Goal: Transaction & Acquisition: Obtain resource

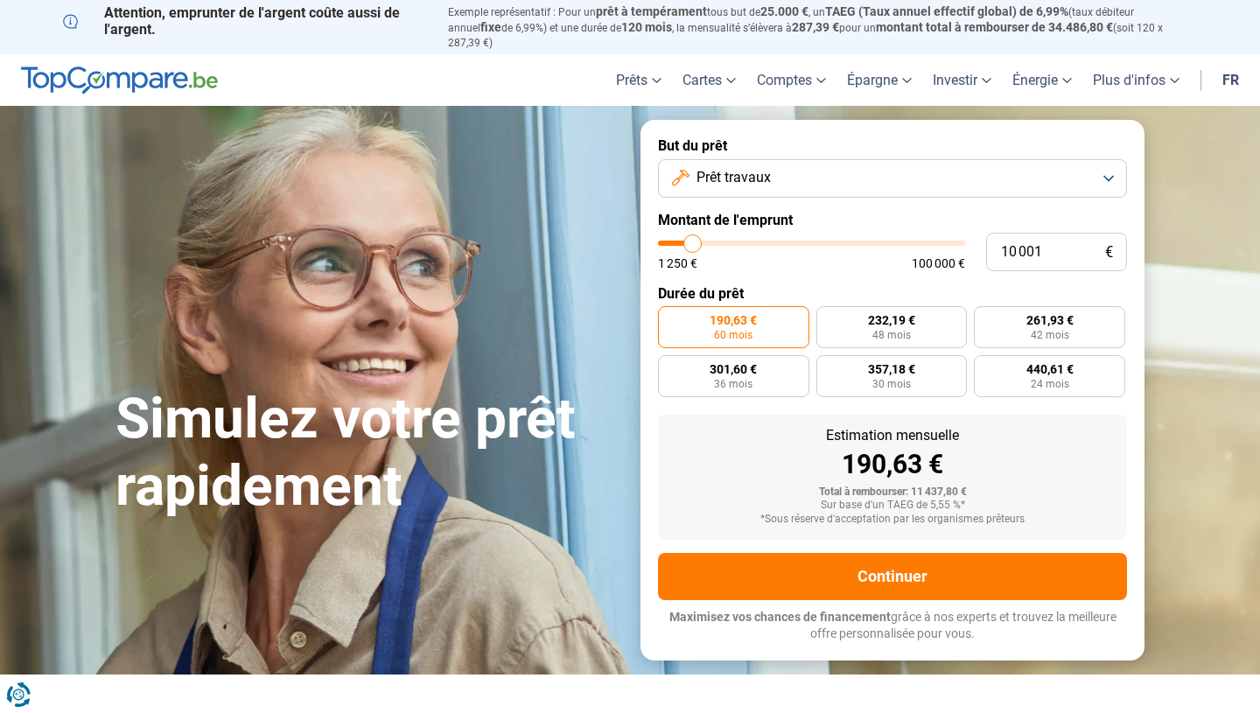
click at [737, 159] on button "Prêt travaux" at bounding box center [892, 178] width 469 height 39
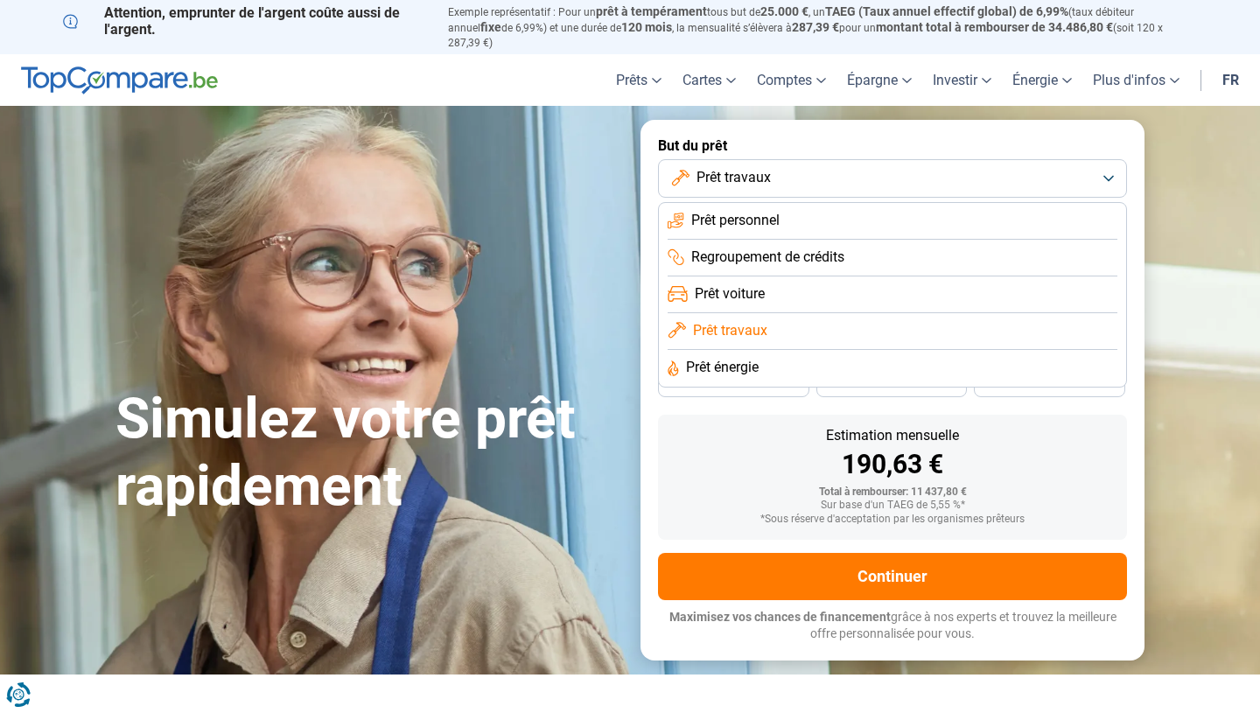
click at [737, 324] on span "Prêt travaux" at bounding box center [730, 330] width 74 height 19
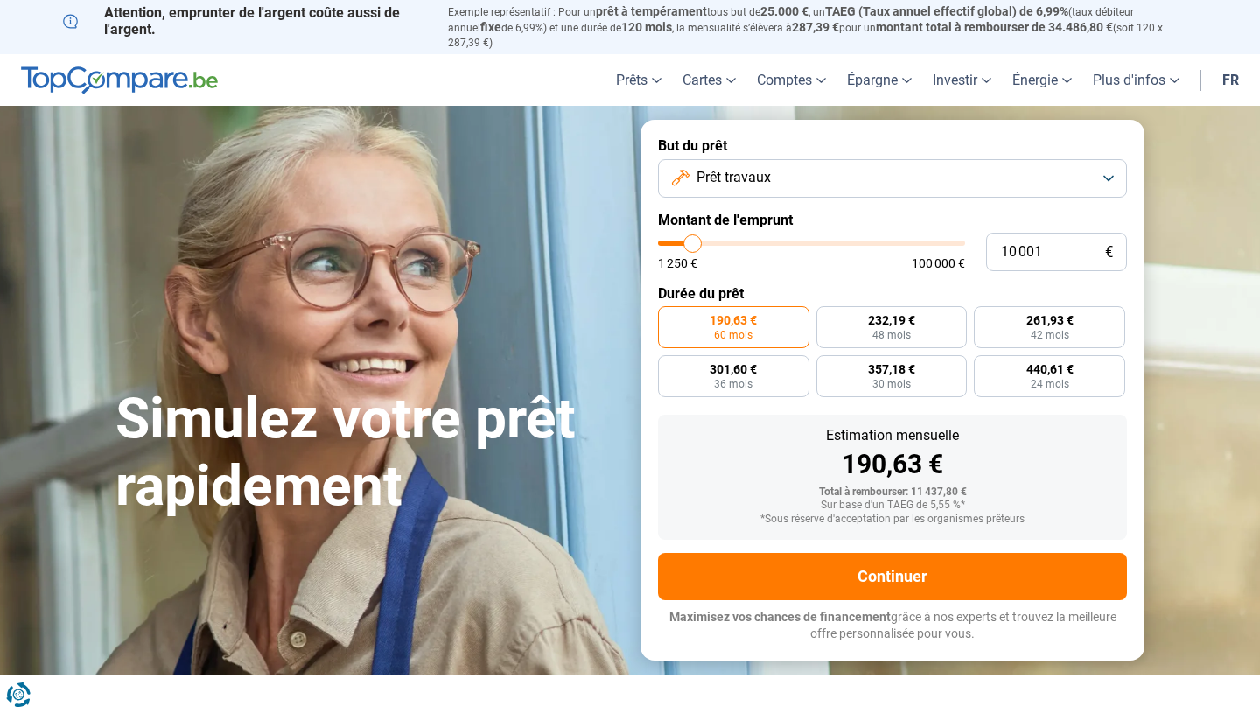
type input "10 500"
type input "10500"
type input "12 000"
type input "12000"
type input "13 750"
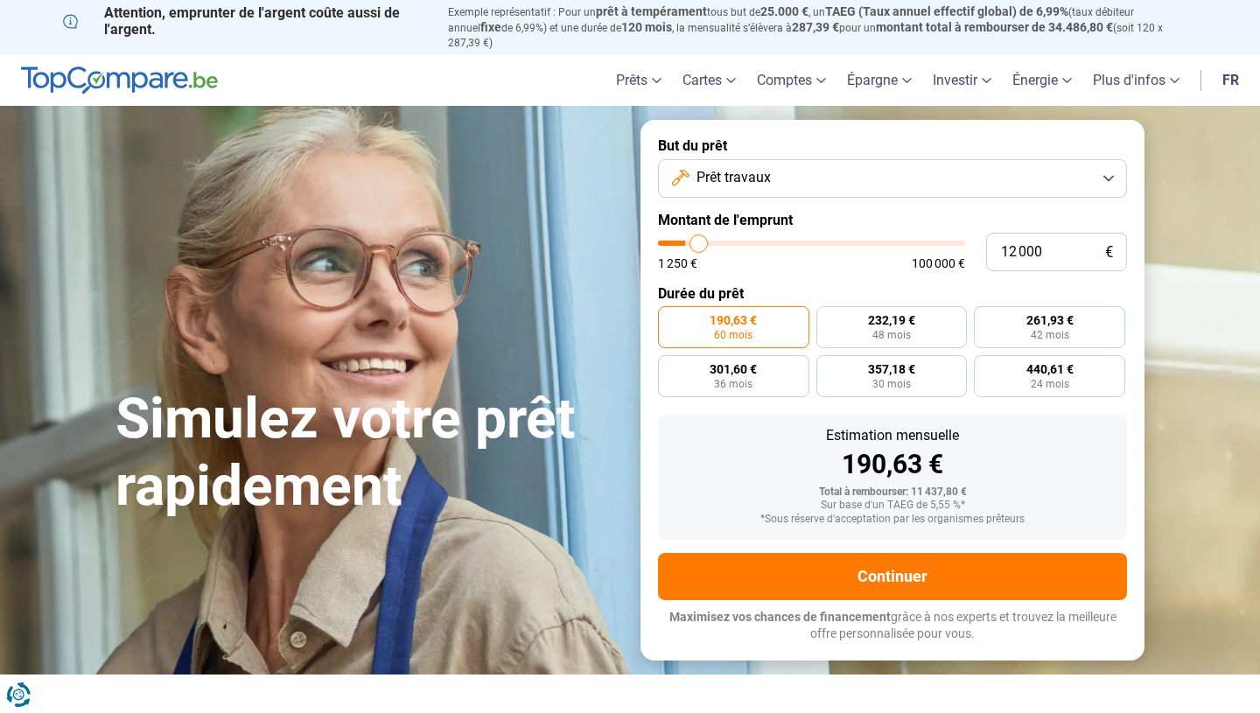
type input "13750"
type input "15 250"
type input "15250"
type input "16 750"
type input "16750"
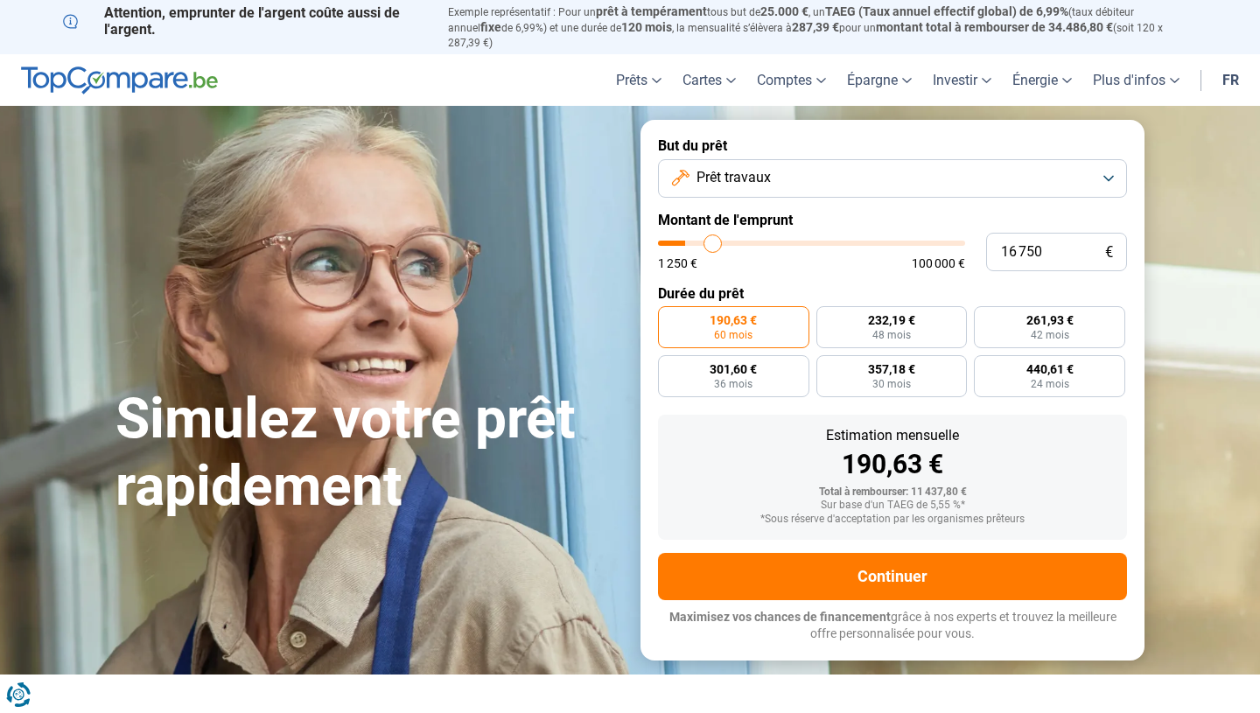
type input "17 750"
type input "17750"
type input "18 500"
type input "18500"
type input "19 250"
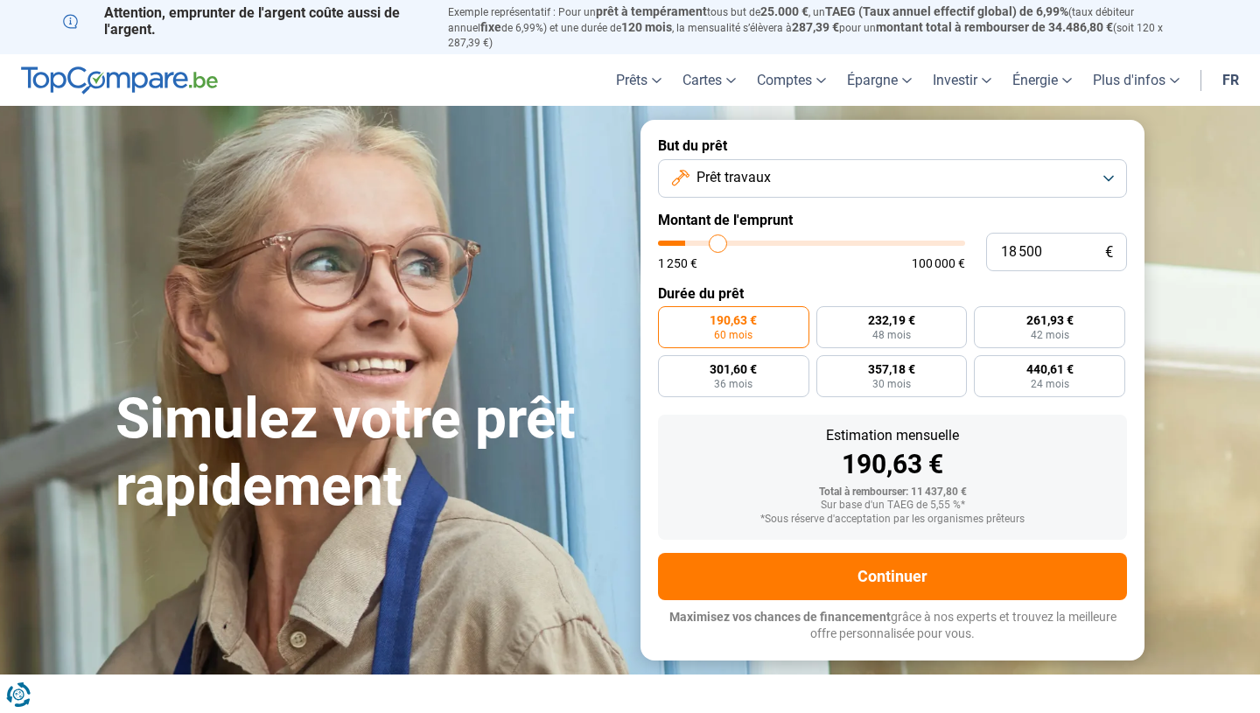
type input "19250"
type input "19 500"
type input "19500"
type input "19 750"
type input "19750"
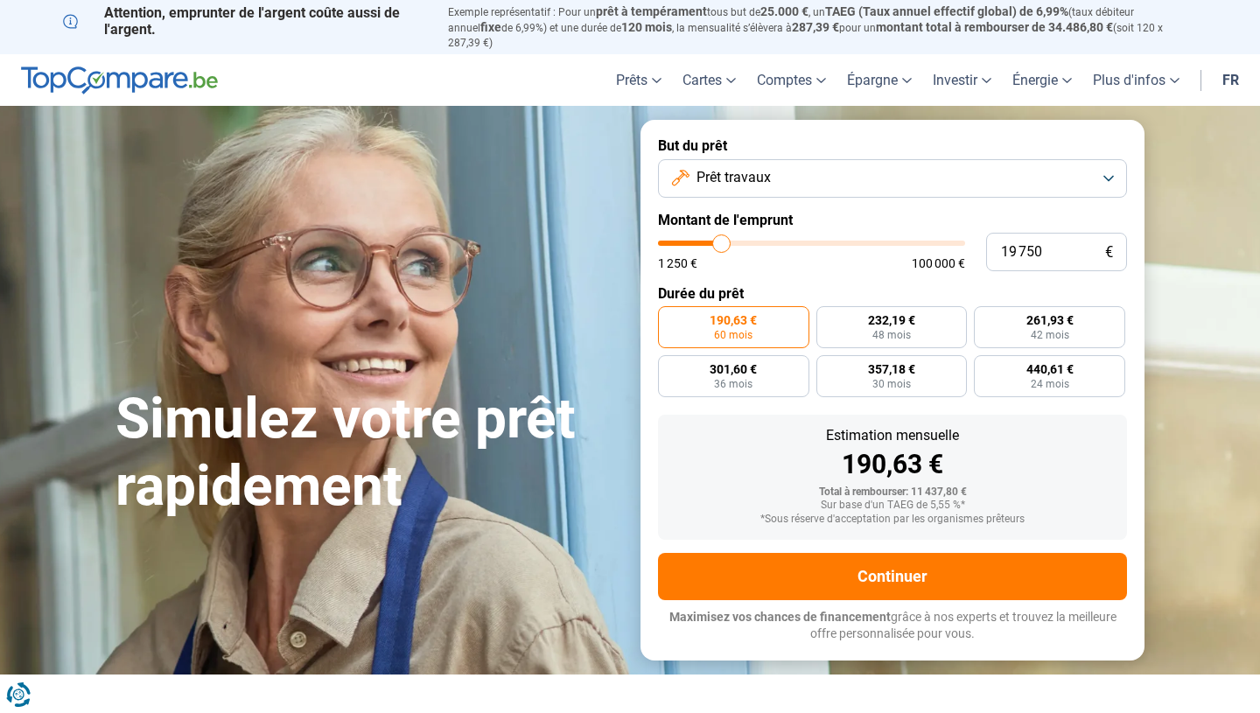
type input "20 000"
type input "20000"
type input "20 500"
type input "20500"
type input "20 750"
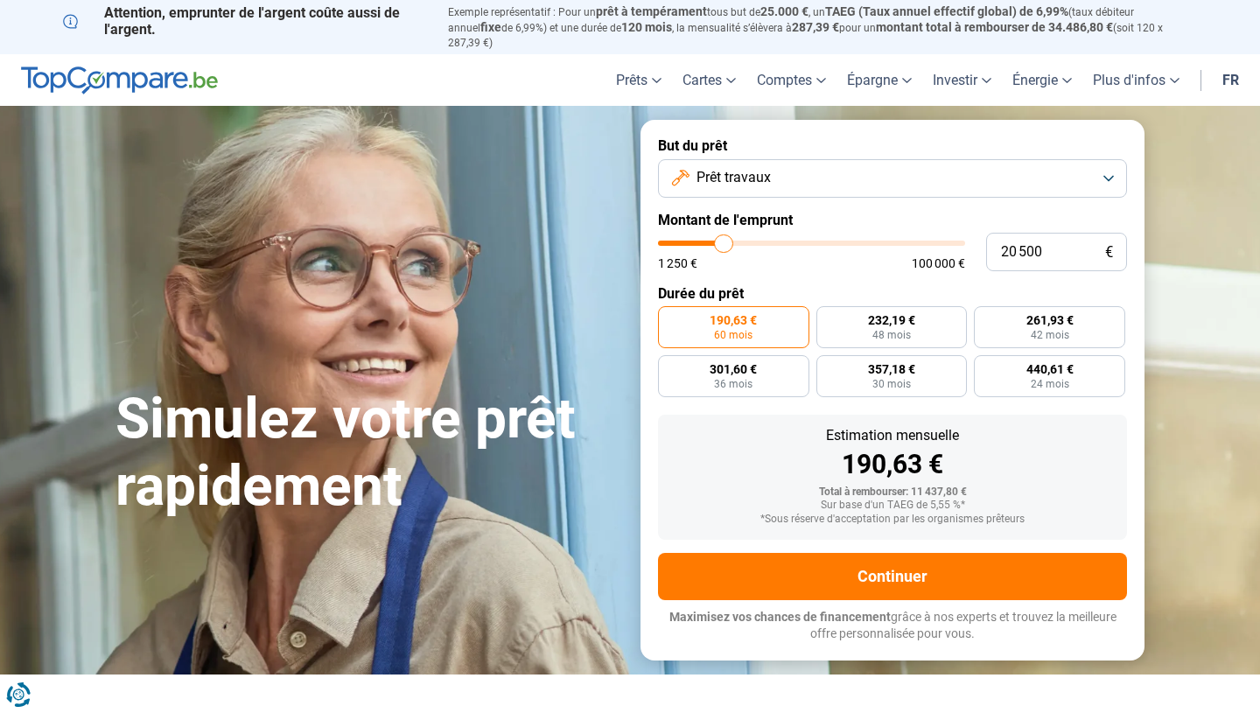
type input "20750"
type input "21 000"
type input "21000"
type input "21 250"
type input "21250"
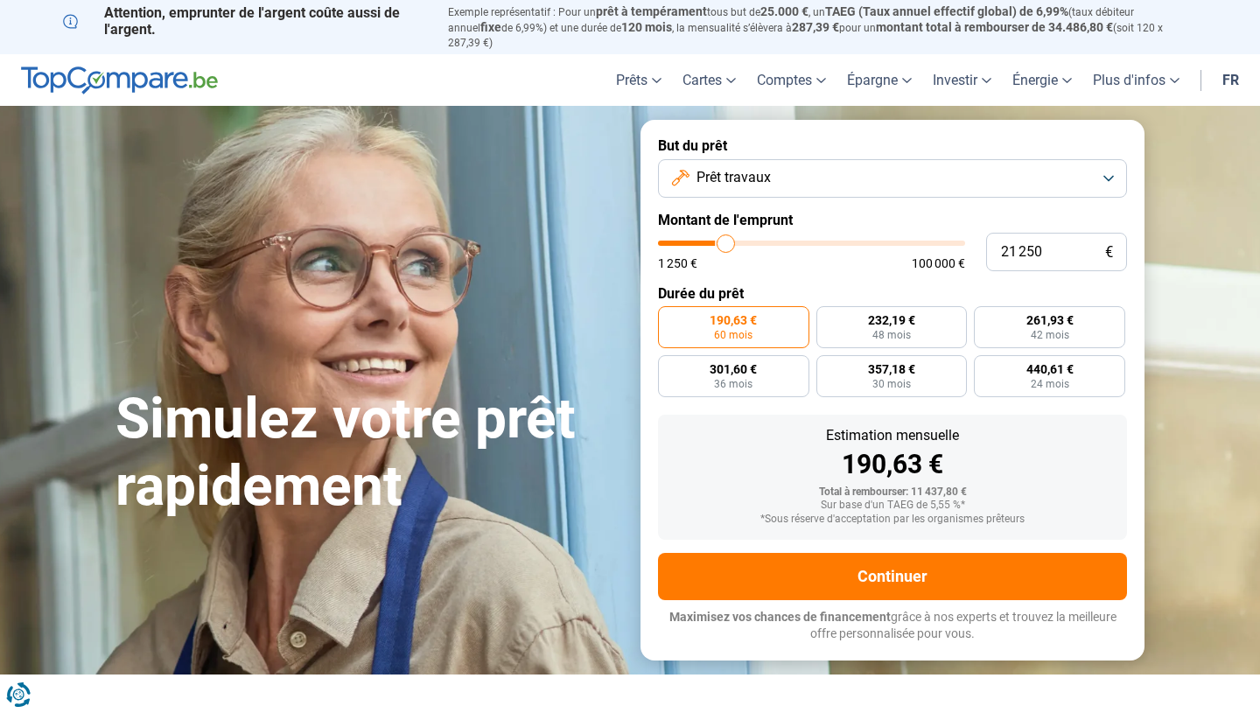
type input "21 750"
type input "21750"
type input "22 250"
type input "22250"
type input "22 750"
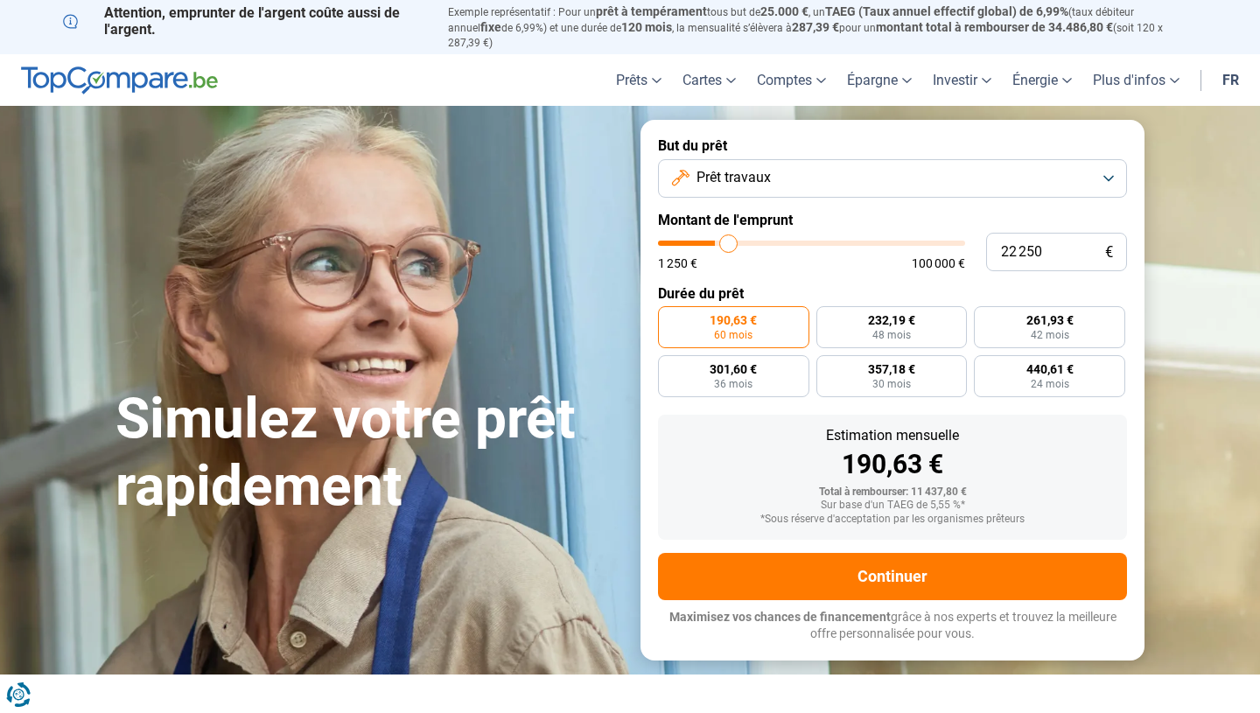
type input "22750"
type input "23 500"
type input "23500"
type input "24 500"
type input "24500"
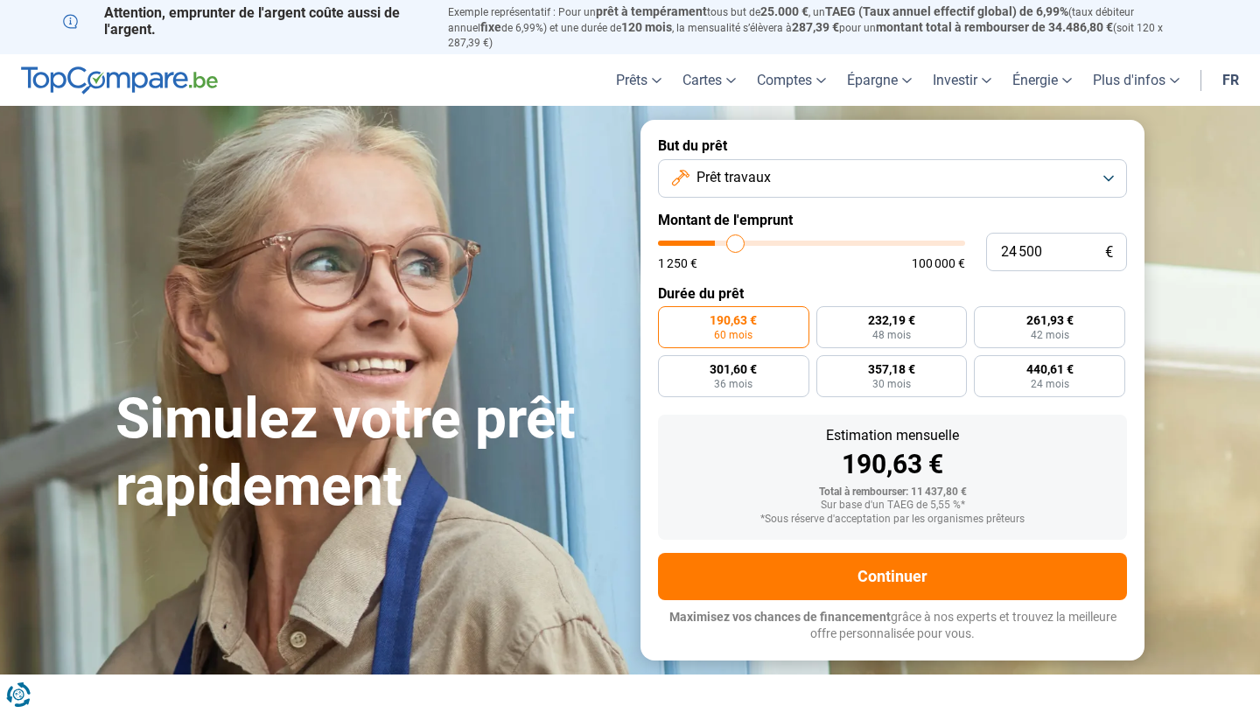
type input "25 000"
type input "25000"
type input "25 750"
type input "25750"
type input "26 000"
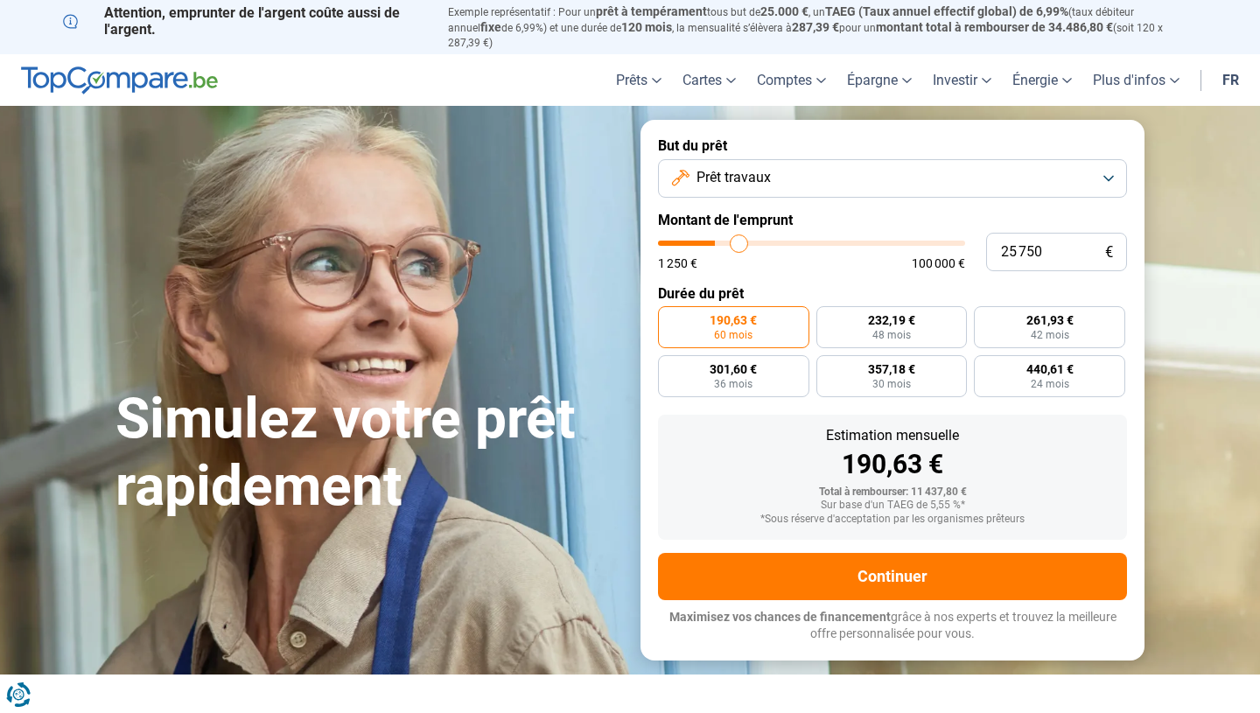
type input "26000"
type input "26 750"
type input "26750"
type input "27 500"
type input "27500"
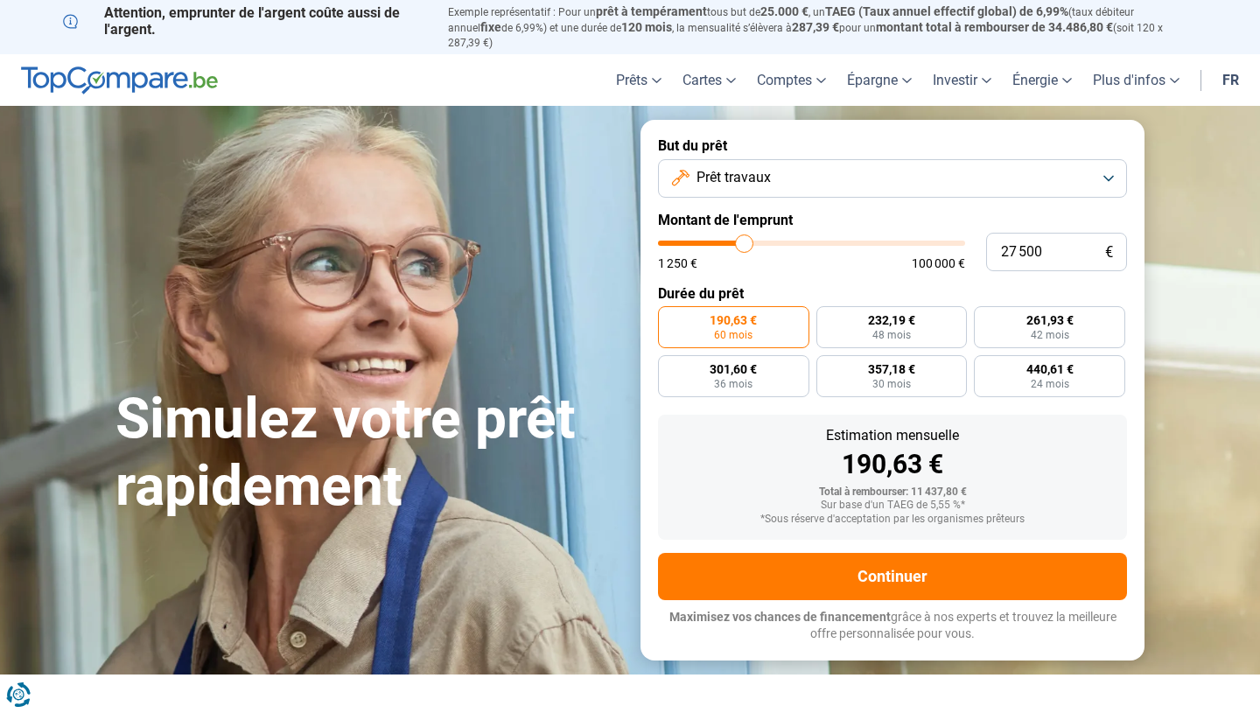
type input "28 250"
type input "28250"
type input "29 000"
type input "29000"
type input "29 500"
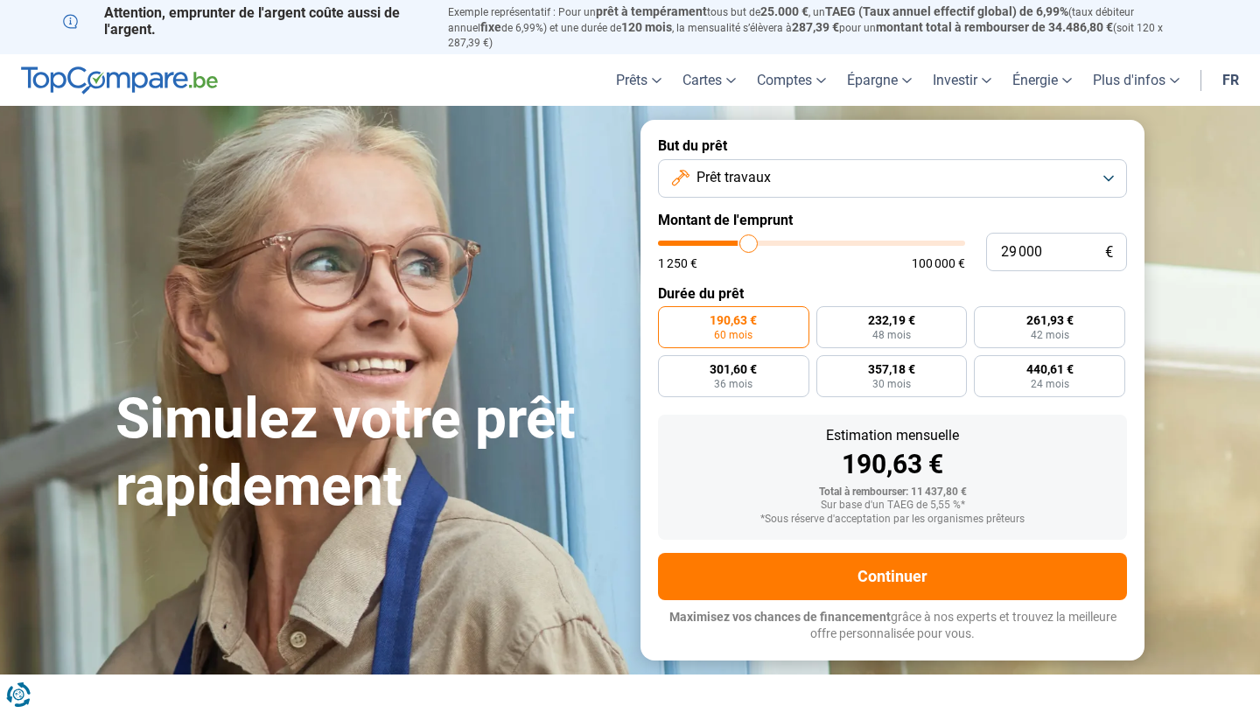
type input "29500"
type input "29 750"
type input "29750"
type input "30 000"
type input "30000"
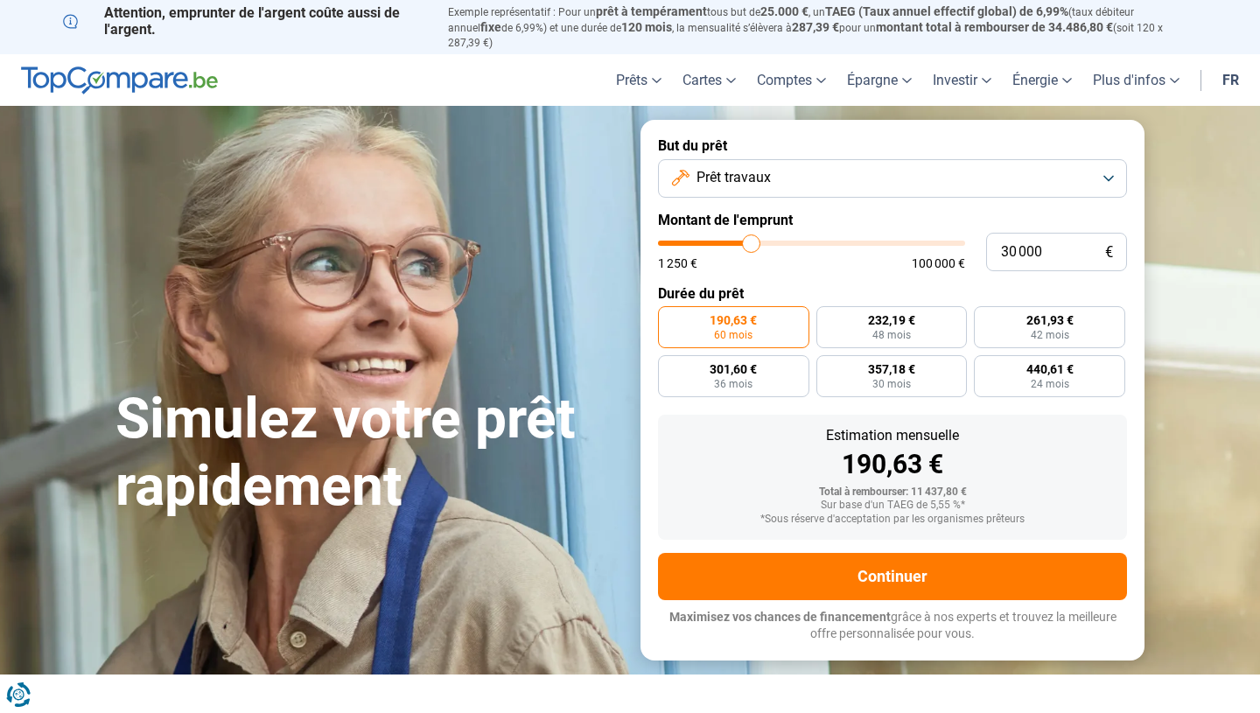
type input "30 250"
type input "30250"
type input "30 750"
type input "30750"
type input "31 000"
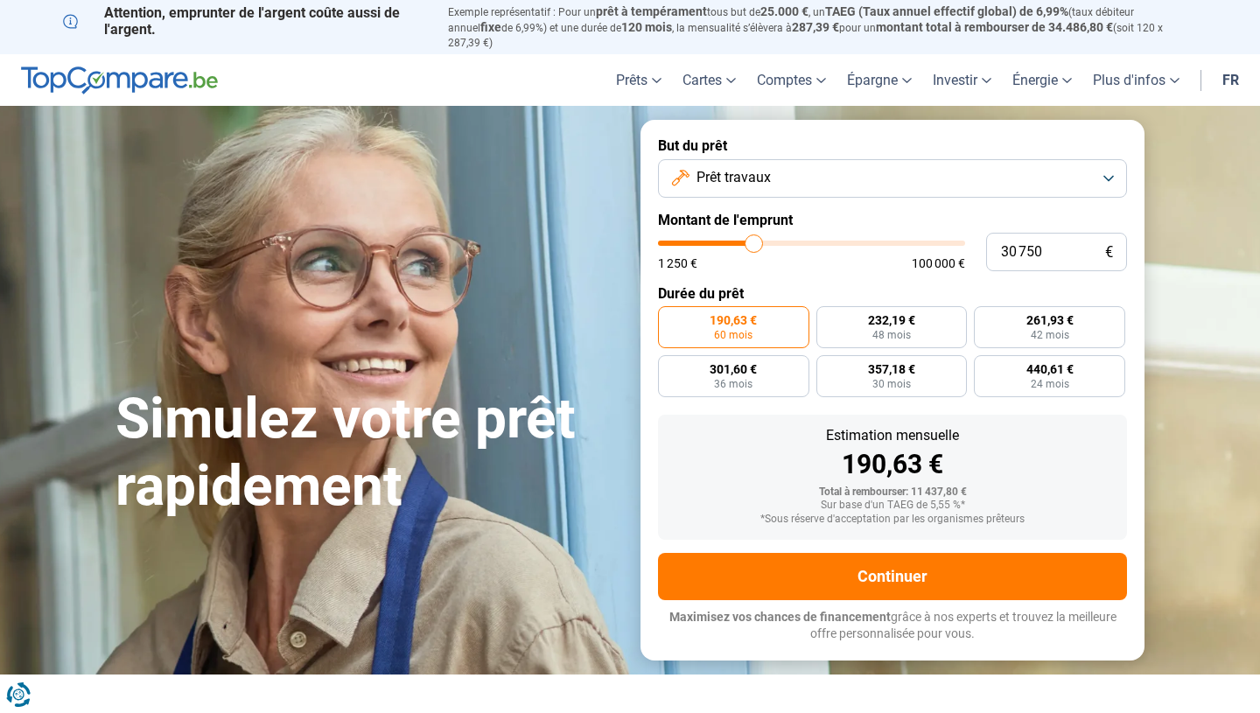
type input "31000"
type input "31 250"
type input "31250"
type input "31 500"
type input "31500"
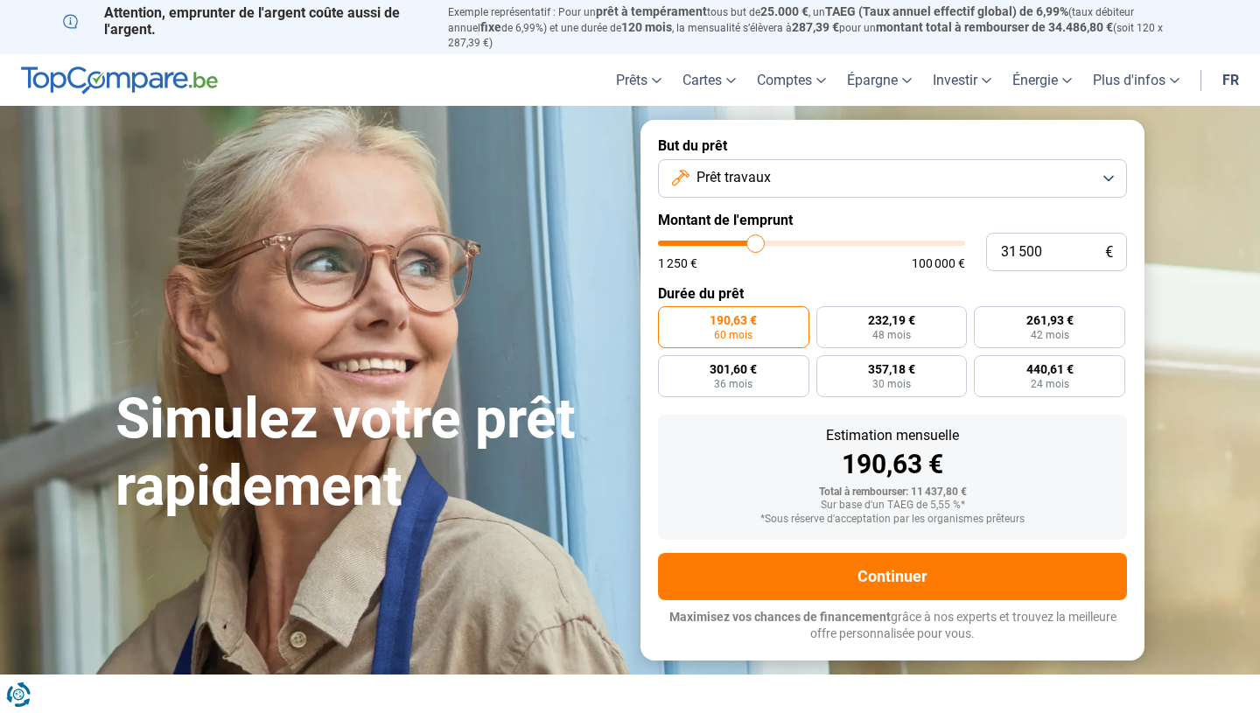
type input "31 750"
type input "31750"
type input "32 000"
type input "32000"
type input "32 250"
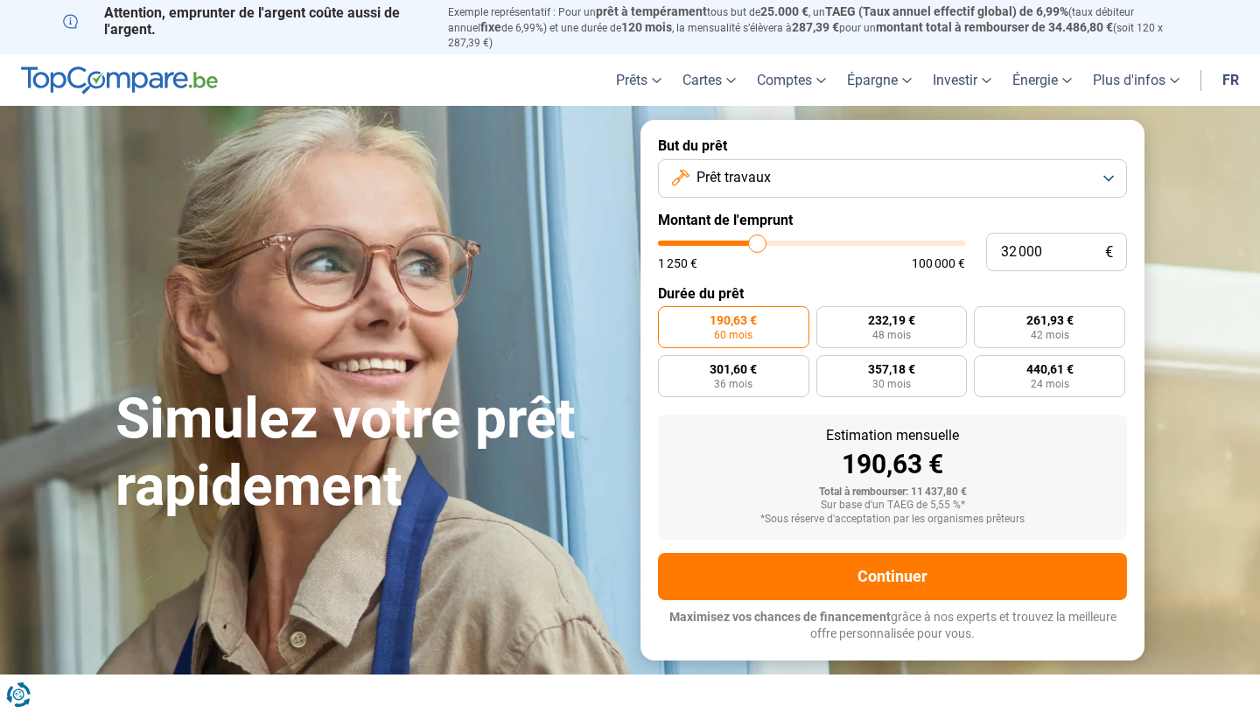
type input "32250"
type input "32 500"
type input "32500"
type input "32 750"
type input "32750"
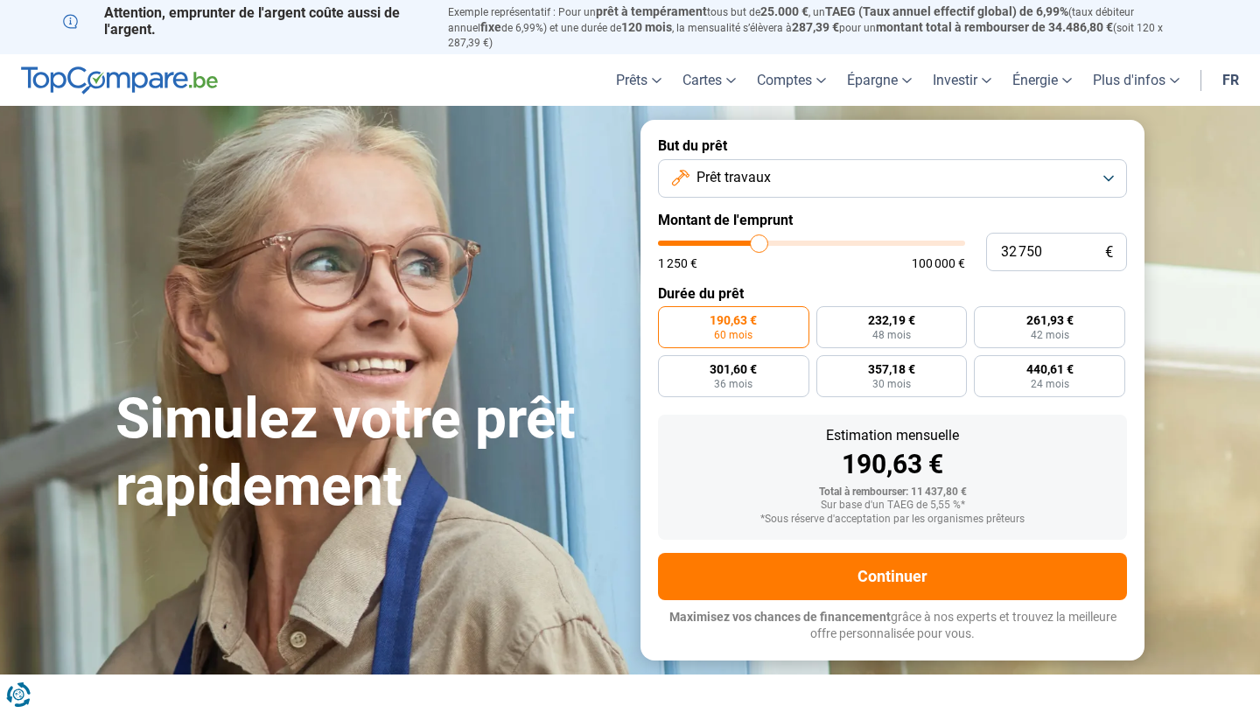
type input "33 000"
type input "33000"
type input "33 250"
type input "33250"
type input "33 500"
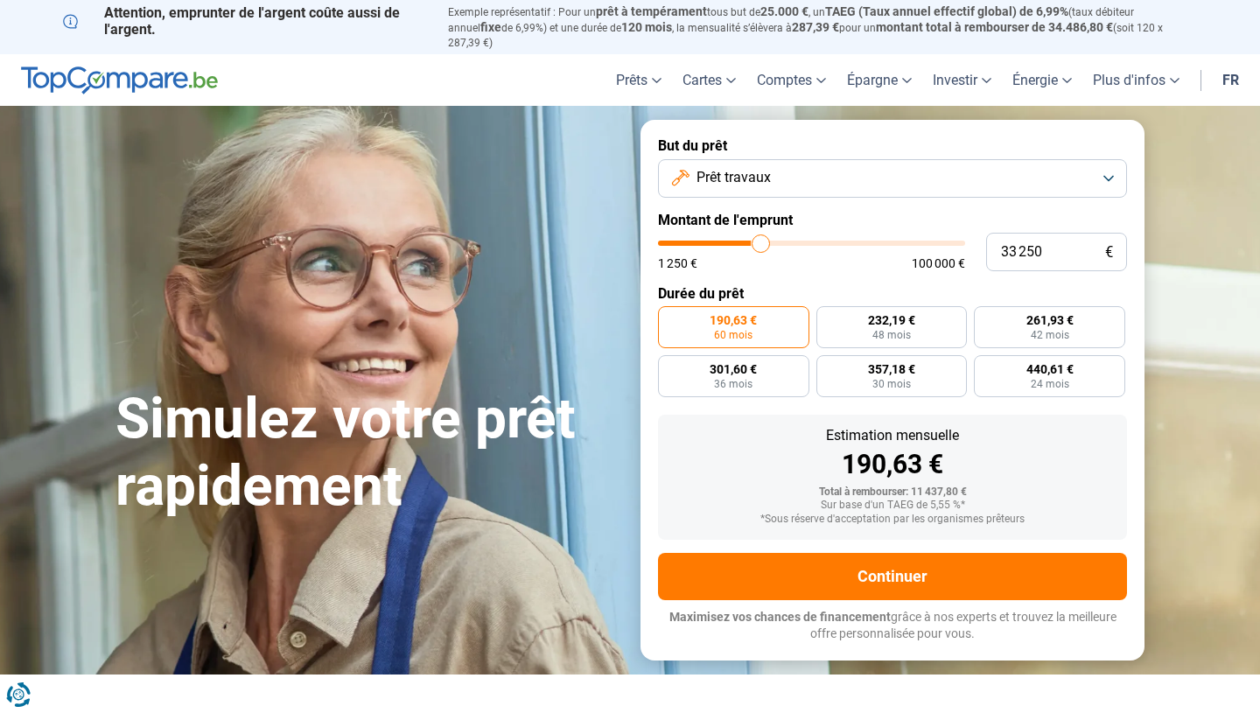
type input "33500"
type input "33 750"
type input "33750"
type input "34 000"
type input "34000"
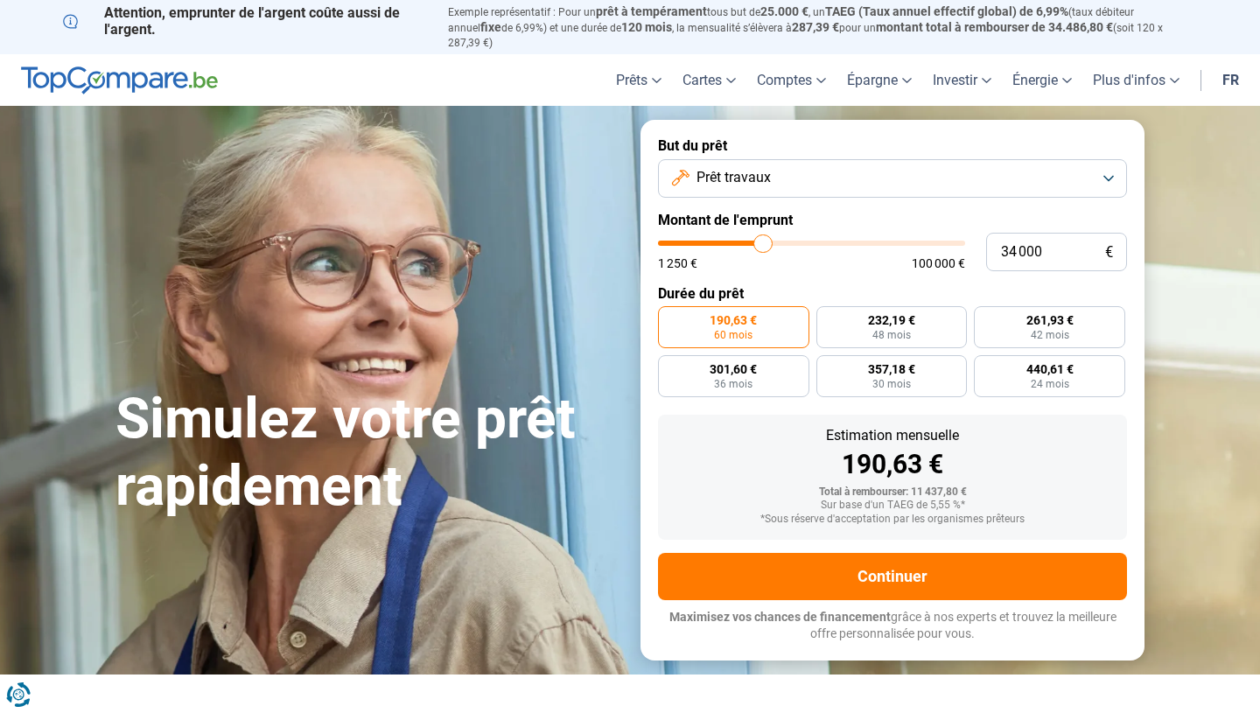
type input "34 250"
type input "34250"
type input "34 500"
type input "34500"
type input "34 750"
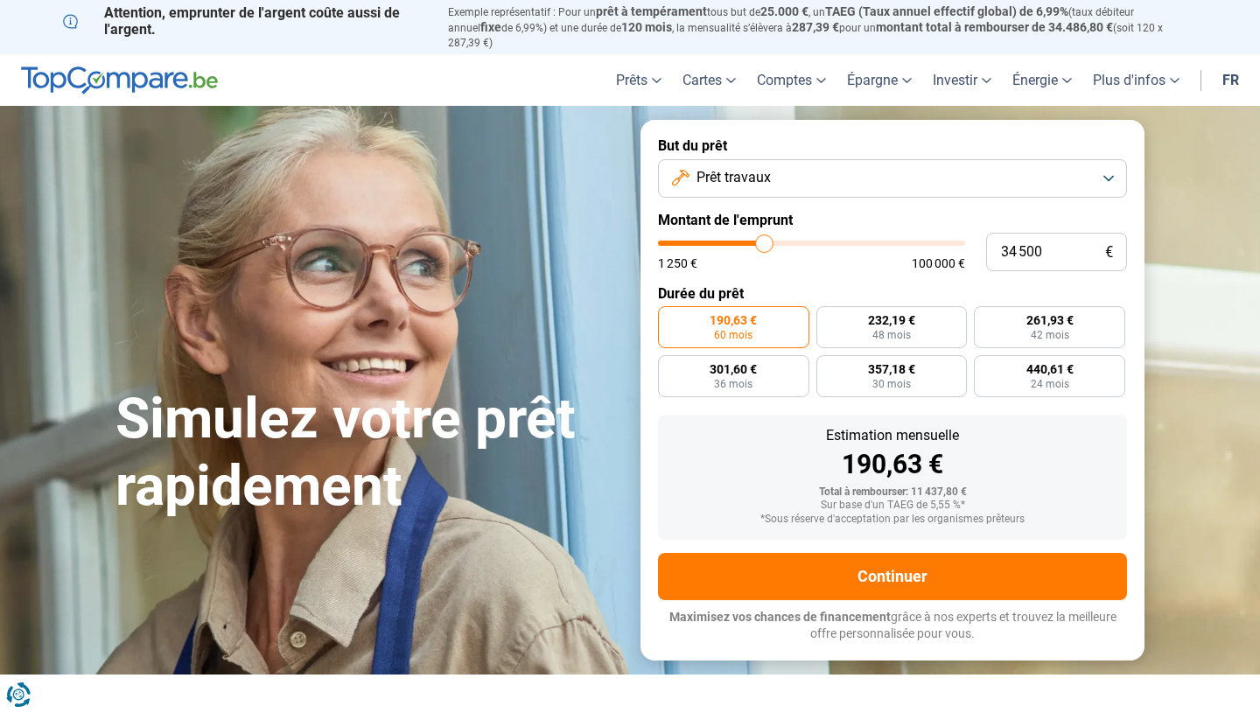
type input "34750"
type input "35 000"
type input "35000"
type input "35 250"
type input "35250"
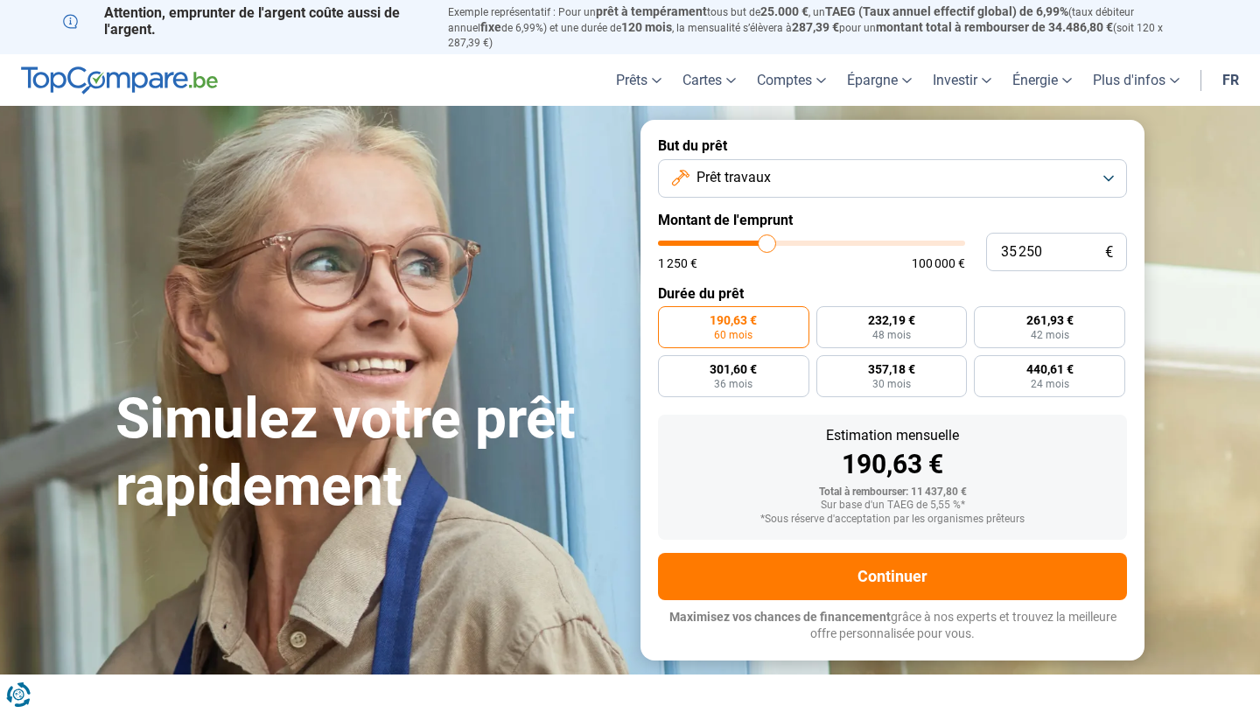
type input "35 500"
type input "35500"
type input "35 750"
type input "35750"
type input "36 250"
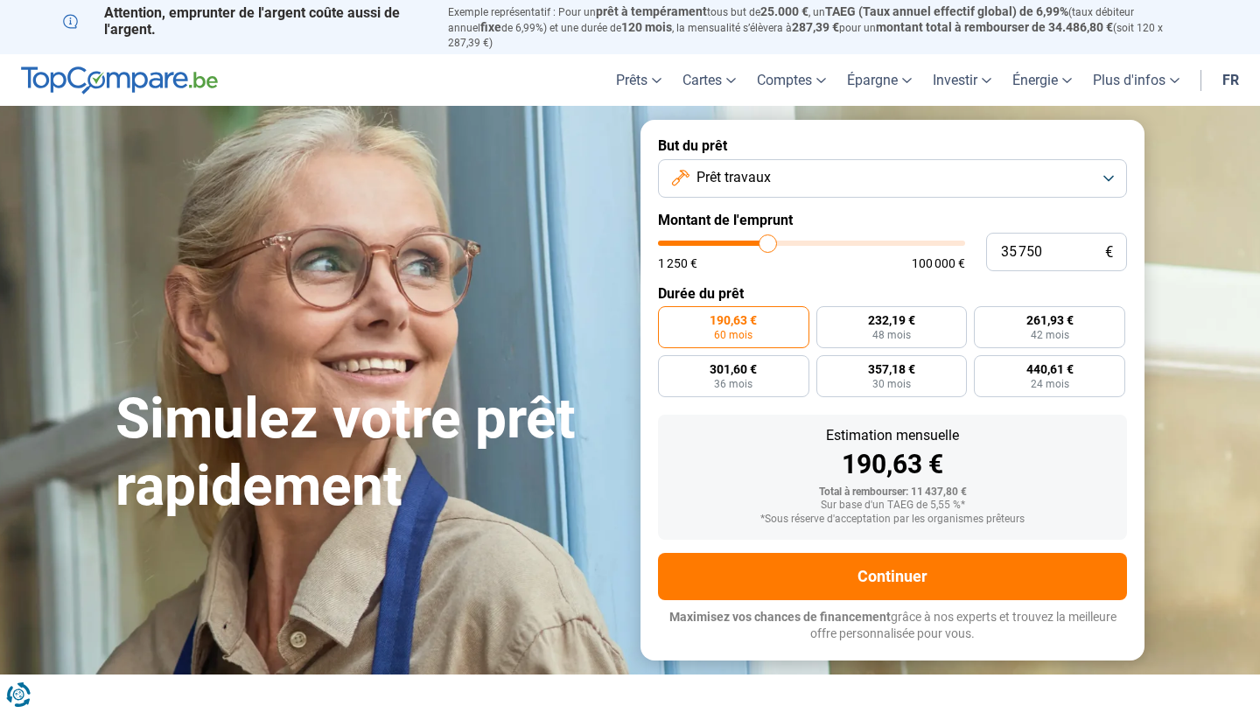
type input "36250"
type input "36 750"
type input "36750"
type input "38 000"
type input "38000"
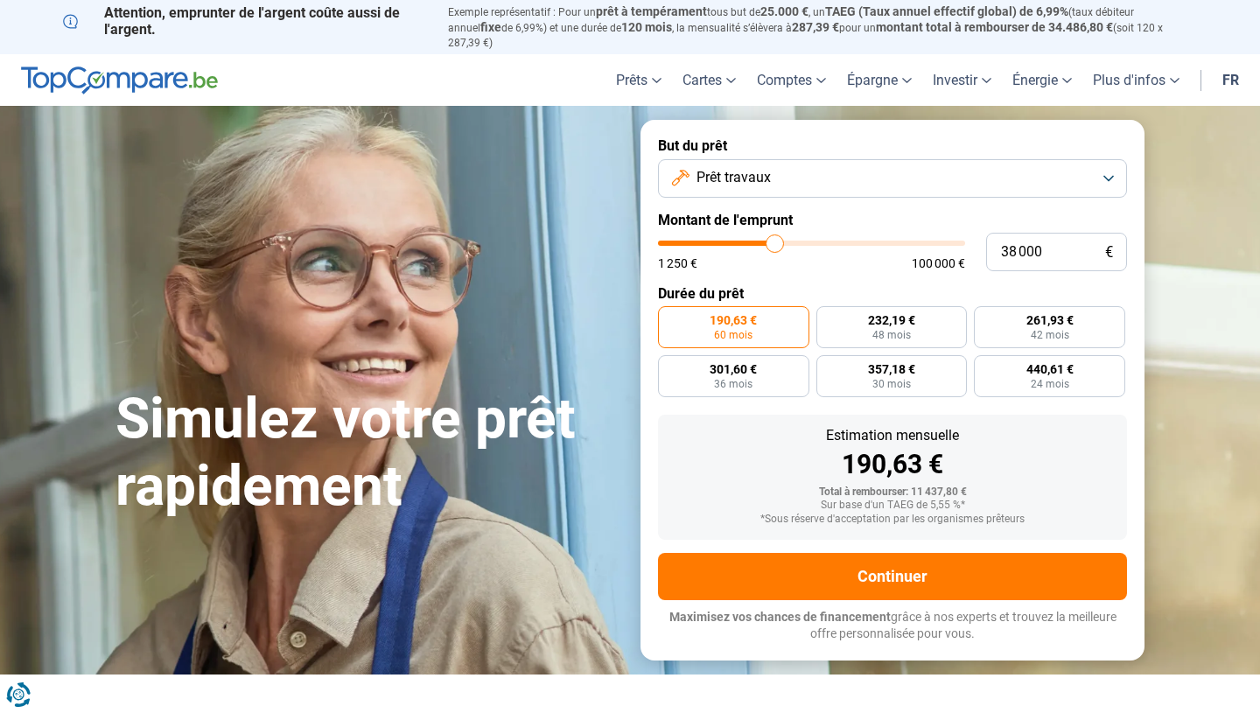
type input "38 250"
type input "38250"
type input "38 500"
type input "38500"
type input "38 750"
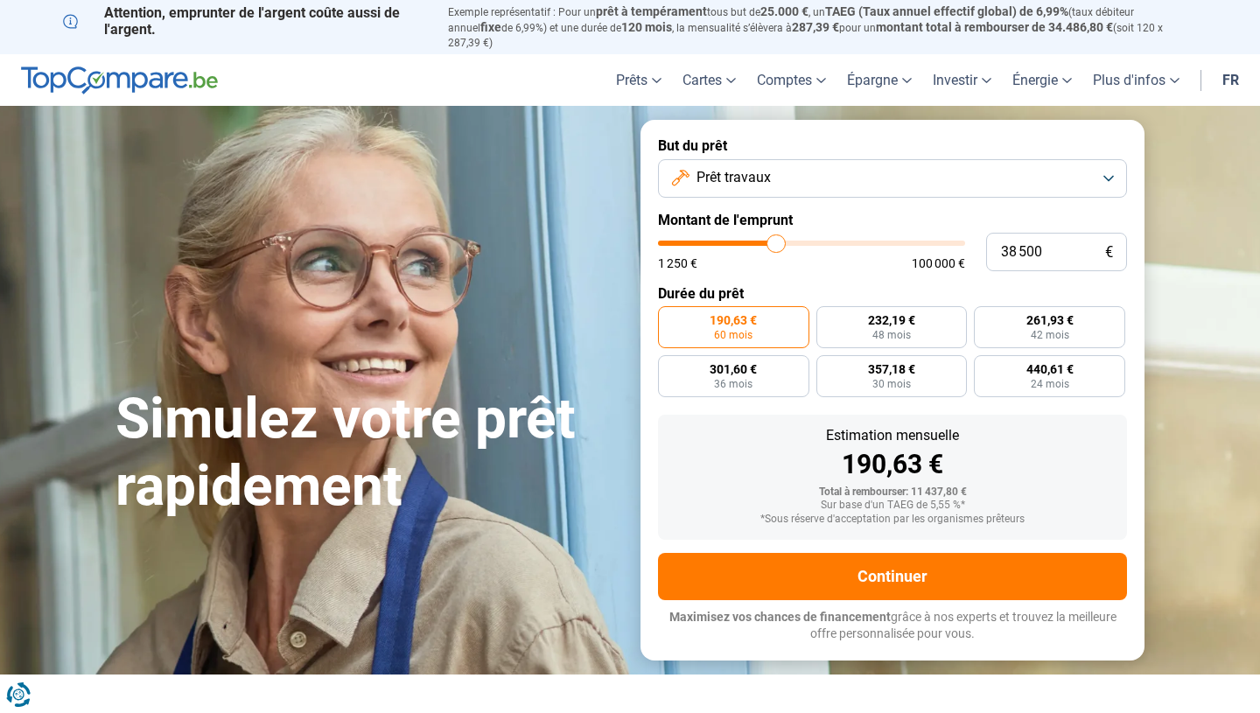
type input "38750"
type input "39 000"
type input "39000"
type input "39 250"
type input "39250"
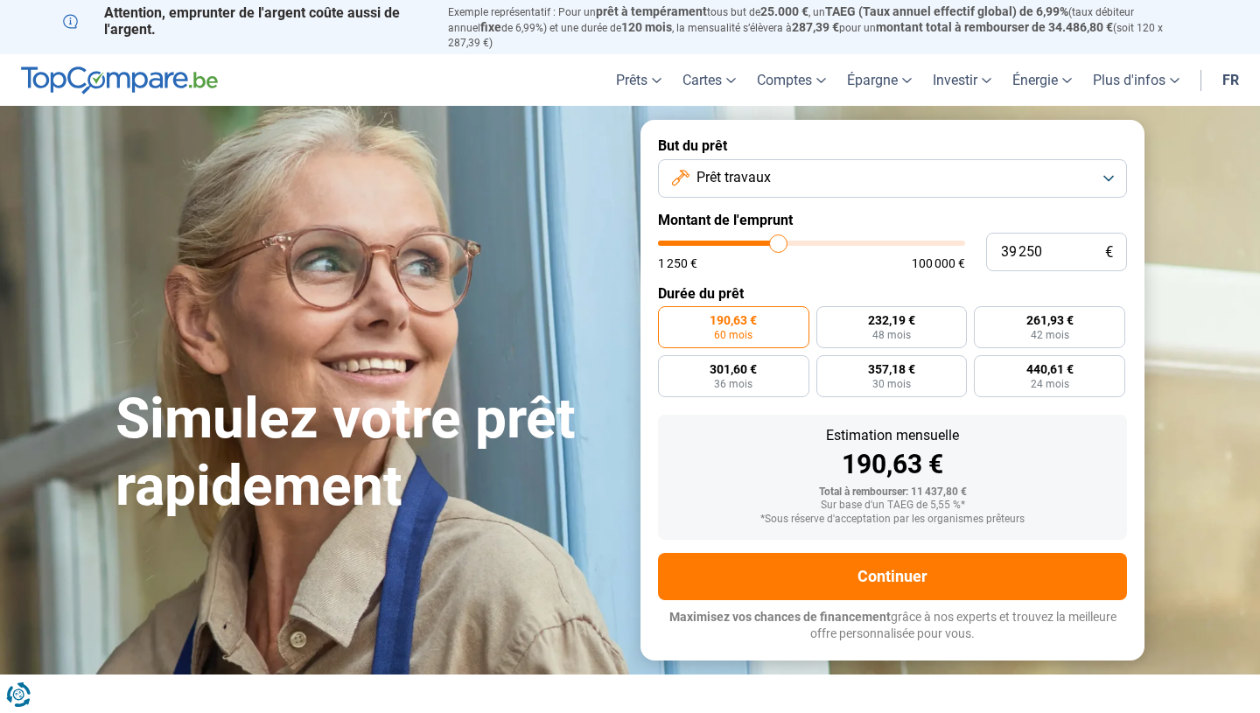
type input "39 500"
type input "39500"
type input "39 750"
type input "39750"
type input "40 000"
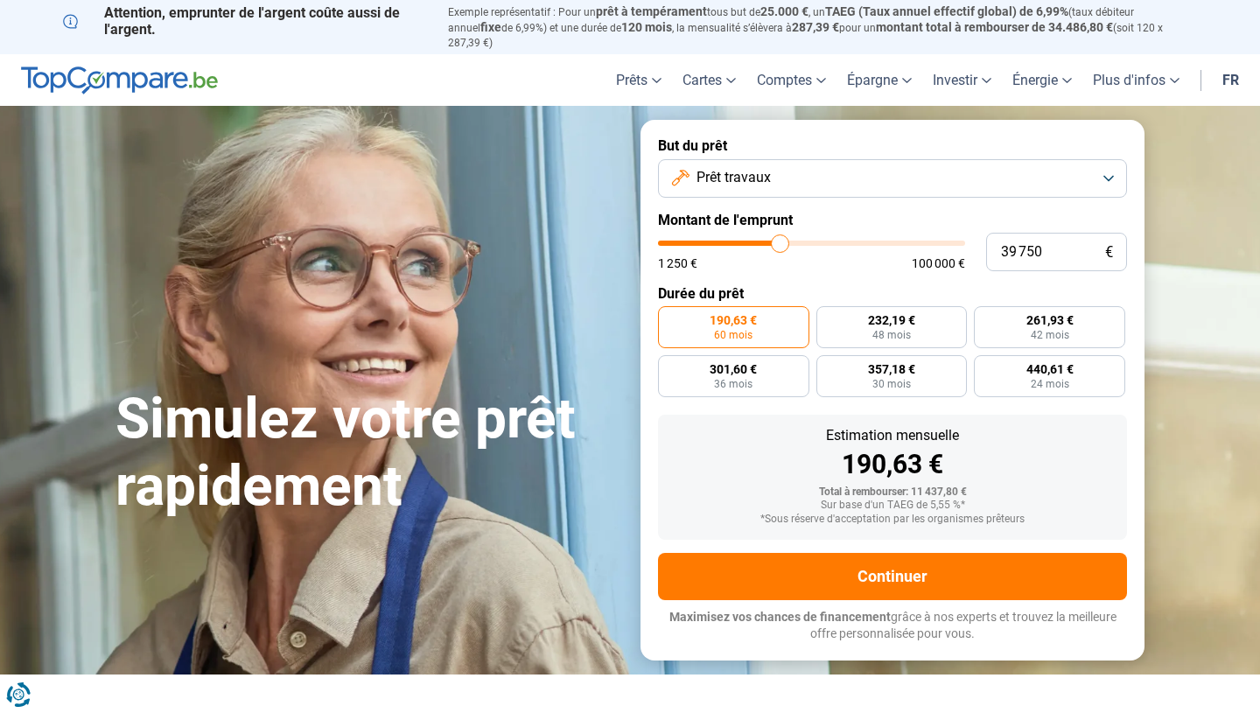
type input "40000"
type input "40 250"
type input "40250"
type input "40 500"
type input "40500"
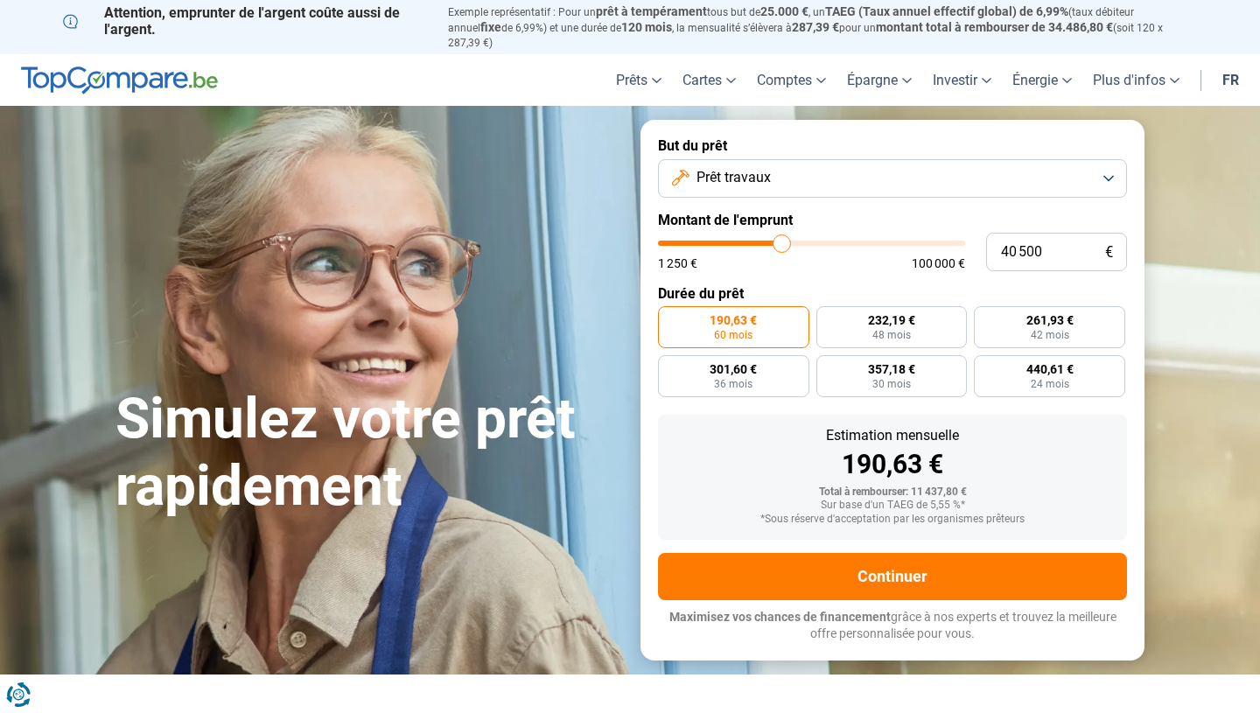
type input "40 750"
type input "40750"
type input "41 000"
type input "41000"
type input "41 250"
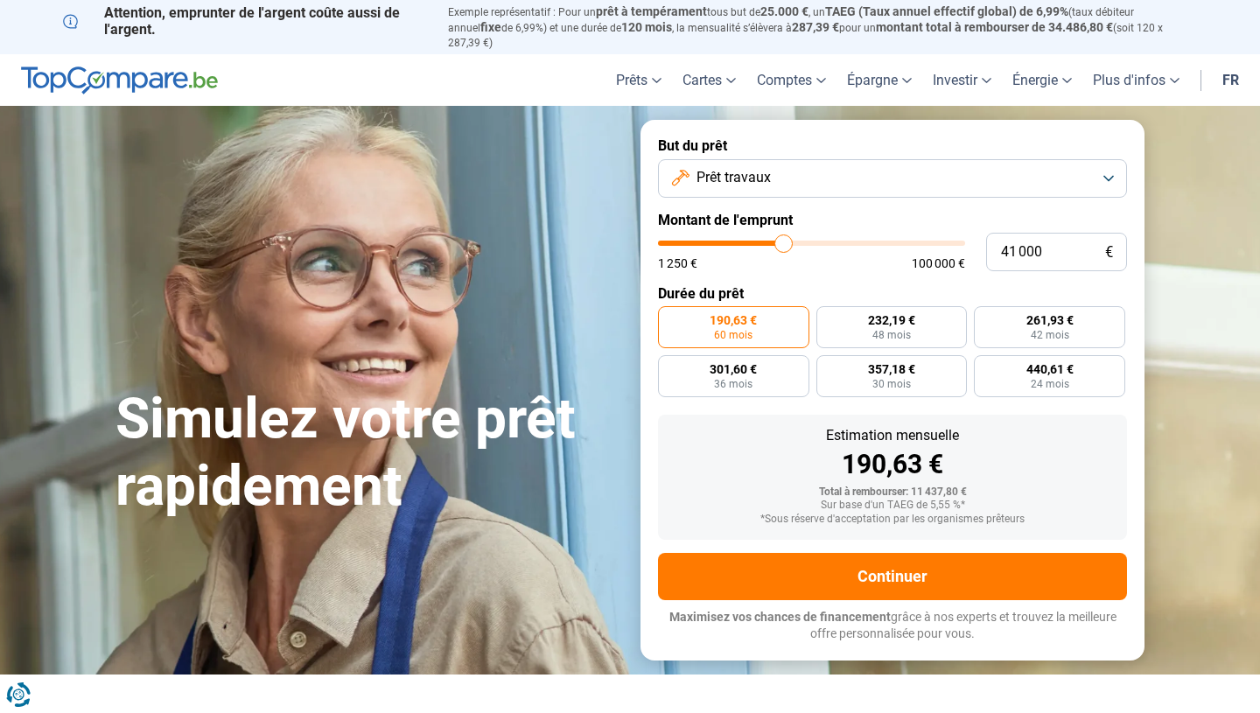
type input "41250"
type input "41 500"
type input "41500"
type input "41 750"
type input "41750"
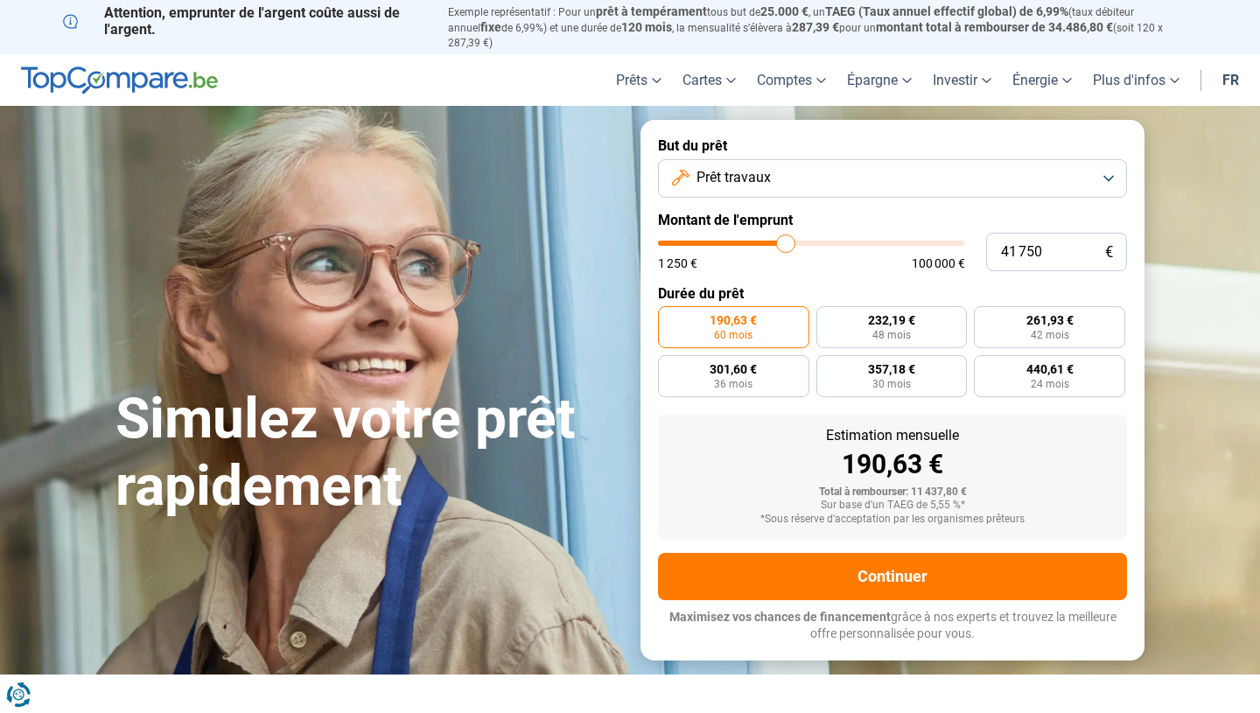
type input "42 000"
type input "42000"
type input "42 250"
type input "42250"
type input "42 500"
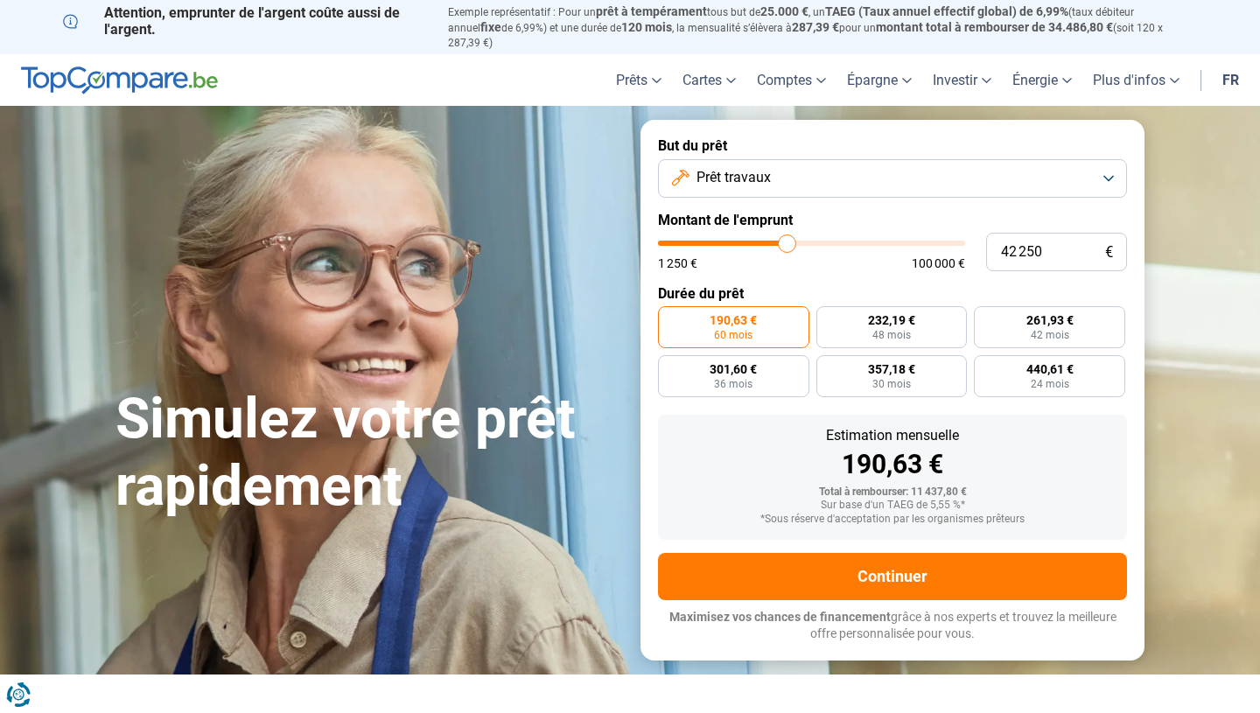
type input "42500"
type input "42 750"
type input "42750"
type input "43 000"
type input "43000"
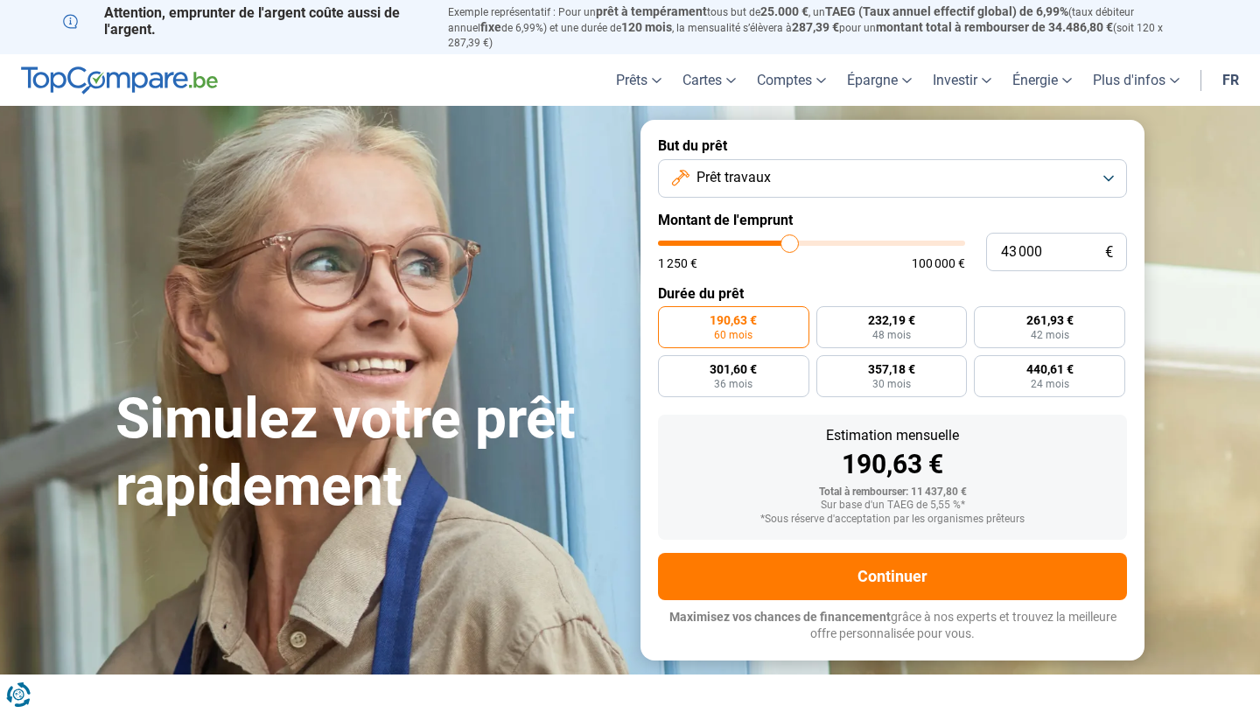
type input "43 250"
type input "43250"
type input "43 500"
type input "43500"
type input "43 750"
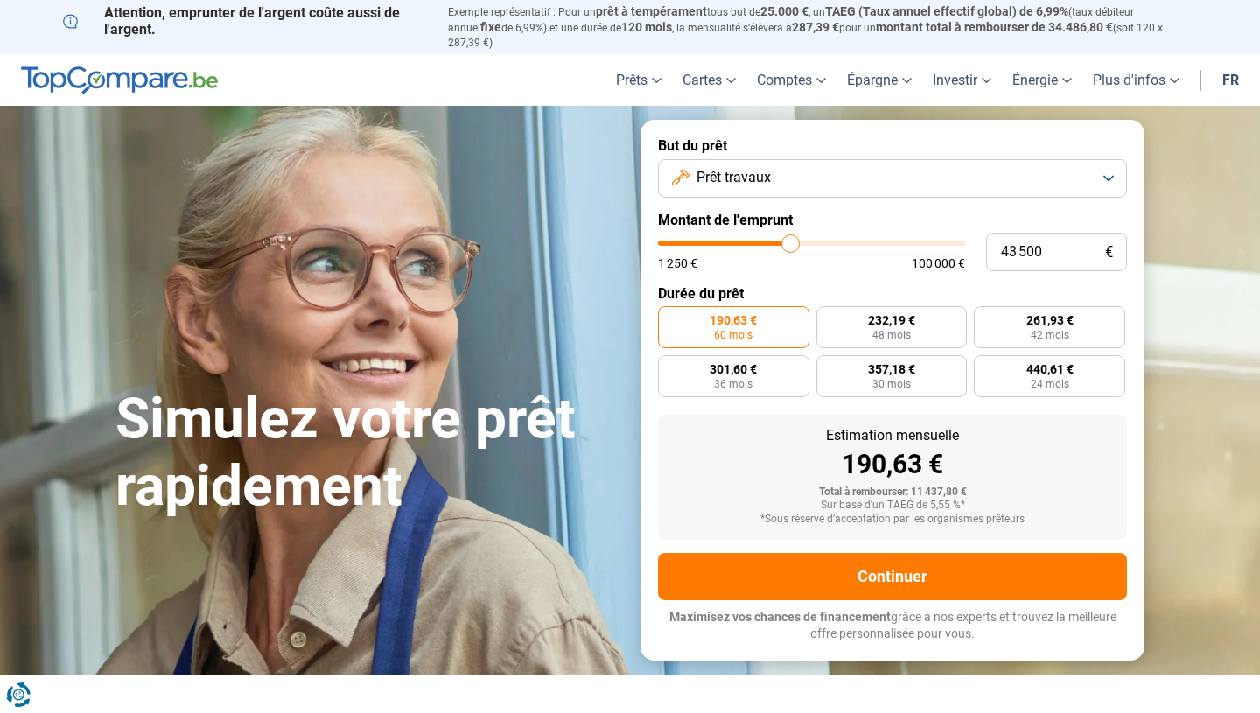
type input "43750"
type input "44 000"
type input "44000"
type input "44 250"
type input "44250"
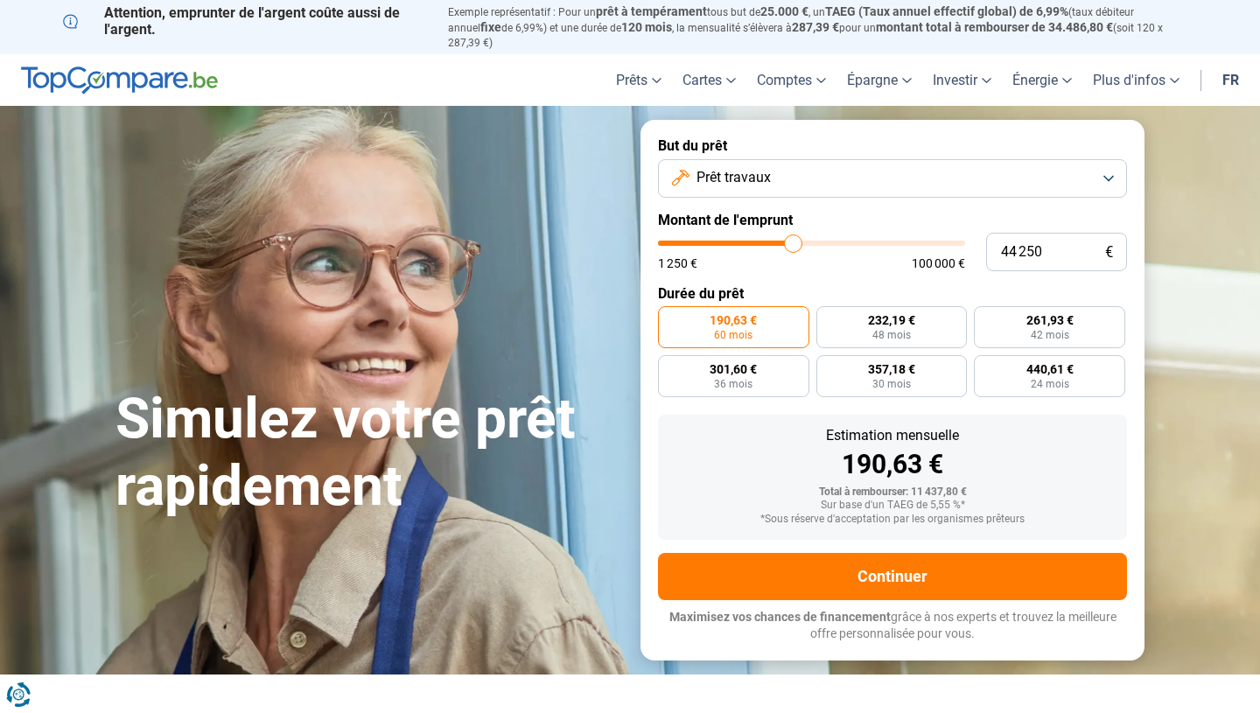
type input "44 500"
type input "44500"
type input "44 750"
type input "44750"
type input "45 000"
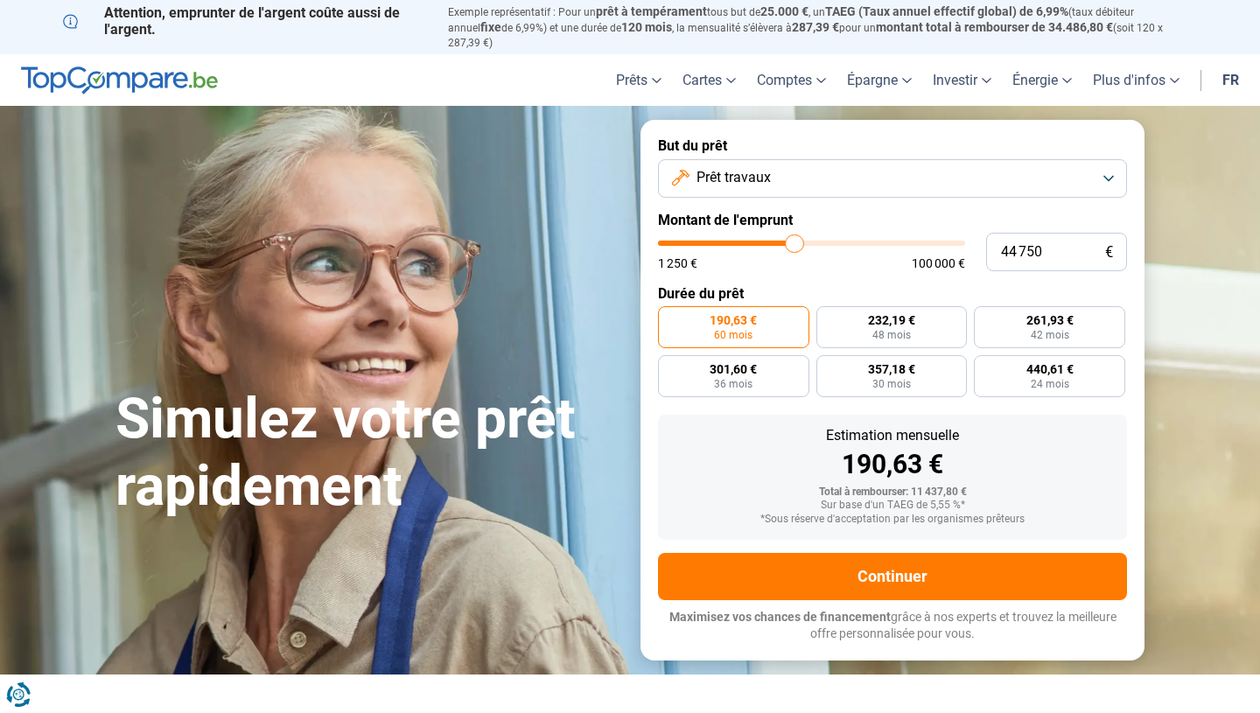
type input "45000"
type input "45 250"
type input "45250"
type input "45 500"
type input "45500"
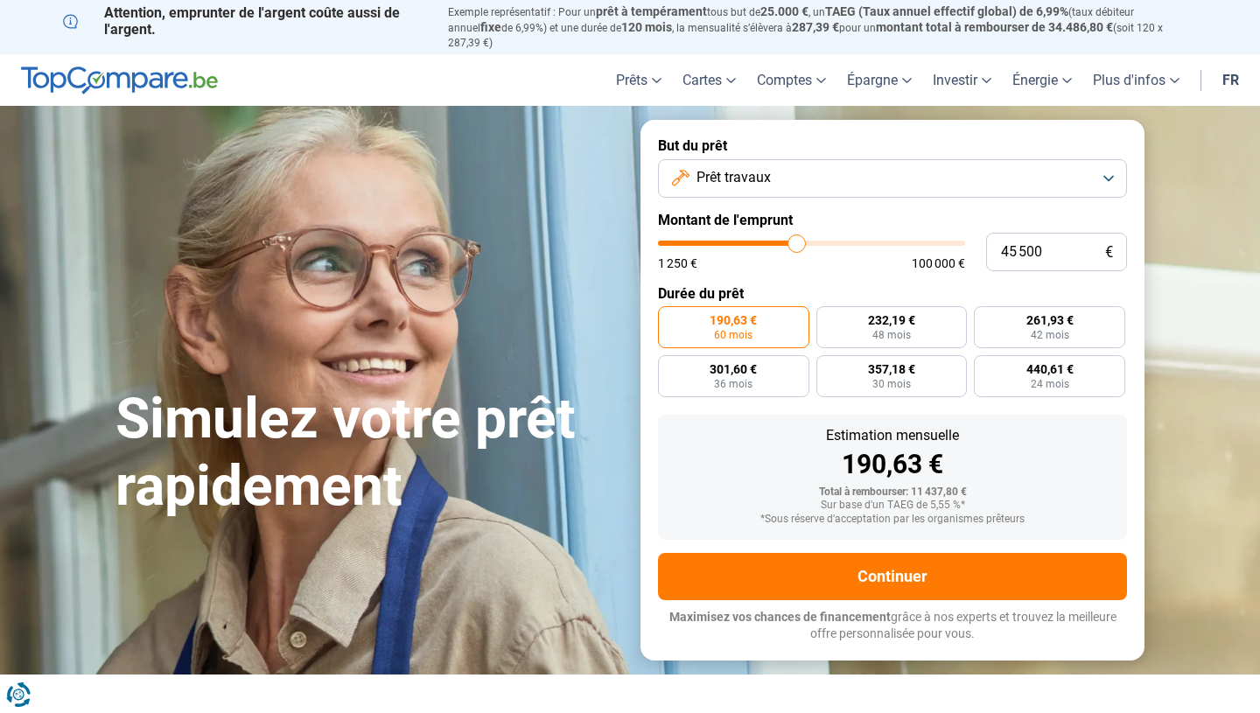
type input "45 750"
type input "45750"
type input "46 000"
type input "46000"
type input "46 250"
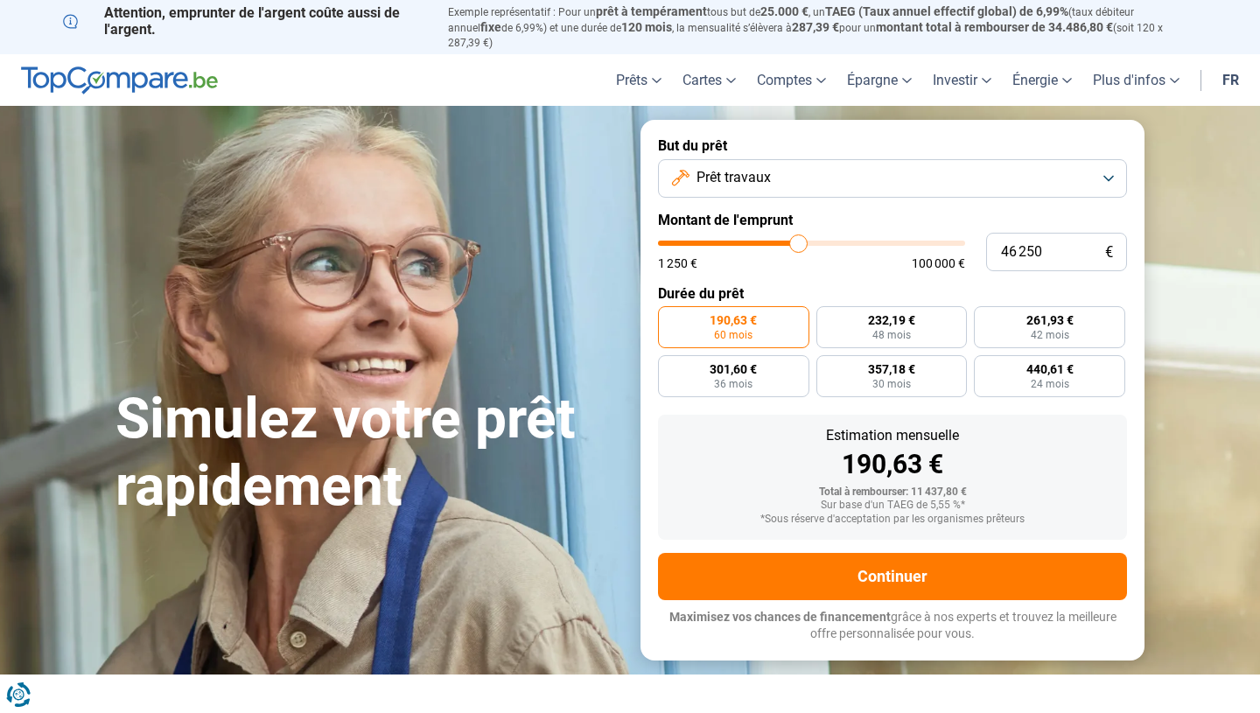
type input "46250"
type input "46 500"
type input "46500"
type input "46 750"
type input "46750"
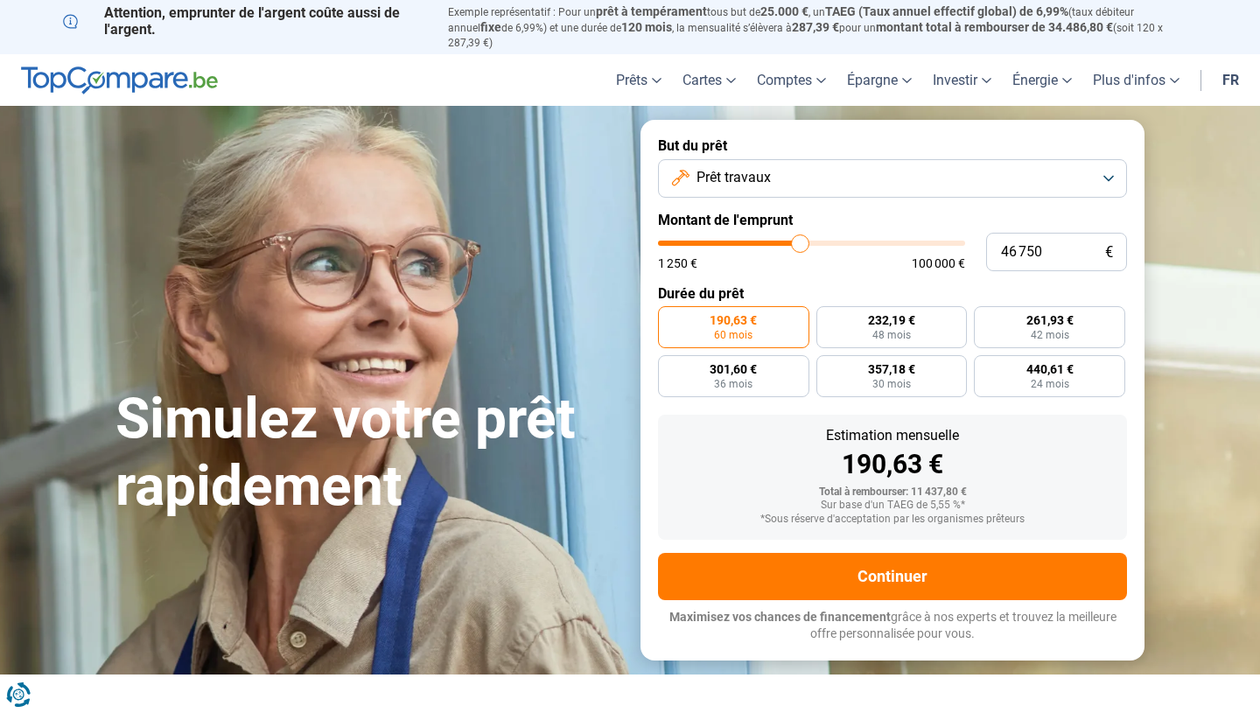
type input "47 000"
type input "47000"
type input "47 250"
type input "47250"
type input "47 500"
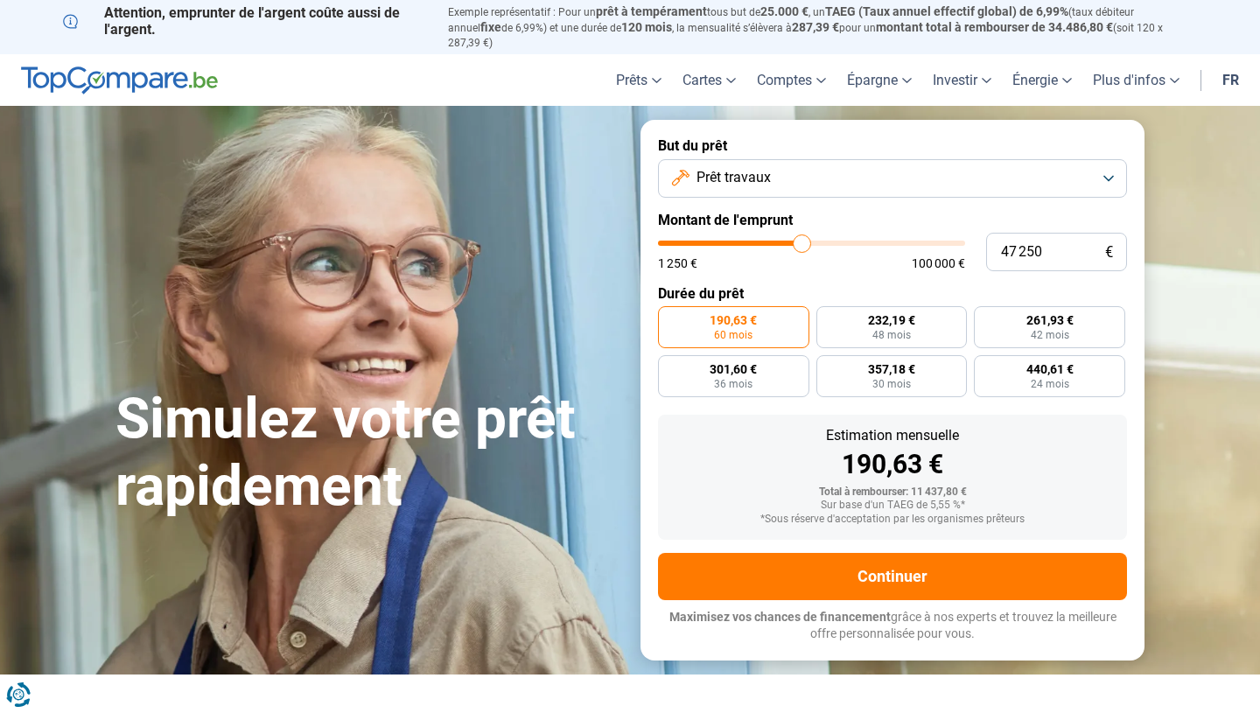
type input "47500"
type input "47 750"
type input "47750"
type input "48 000"
type input "48000"
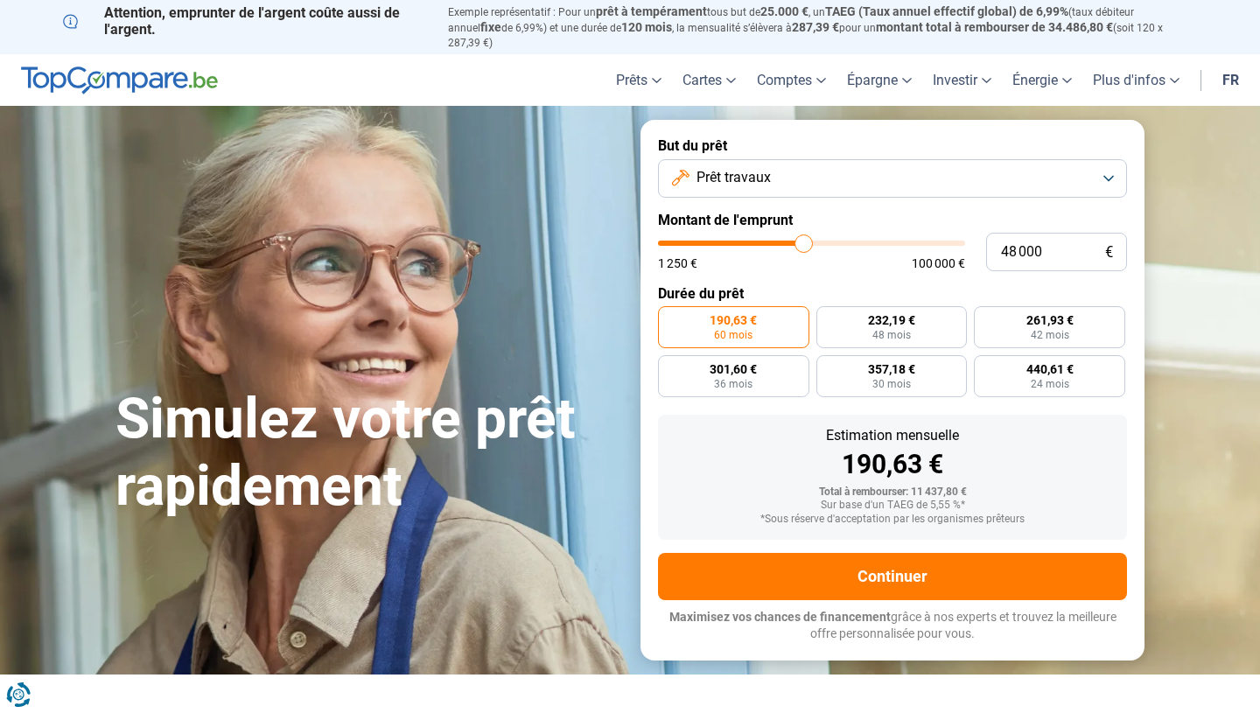
type input "48 250"
type input "48250"
type input "48 500"
type input "48500"
type input "48 750"
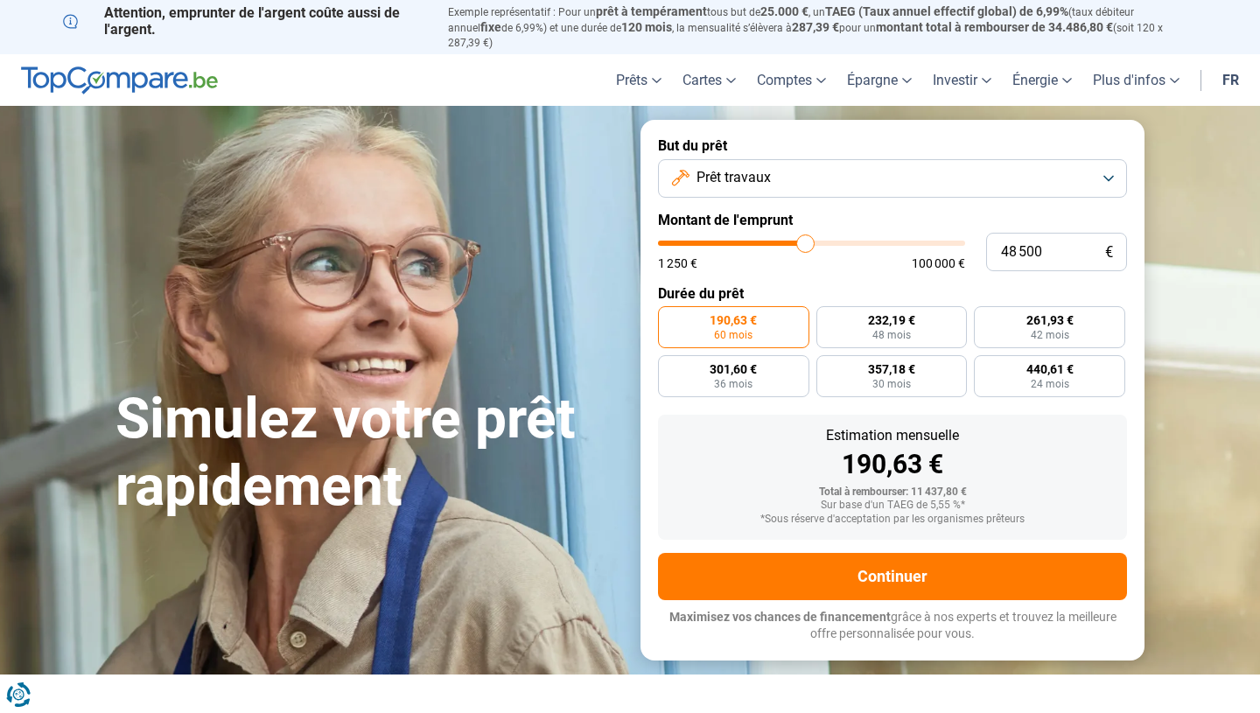
type input "48750"
type input "49 000"
type input "49000"
type input "49 250"
type input "49250"
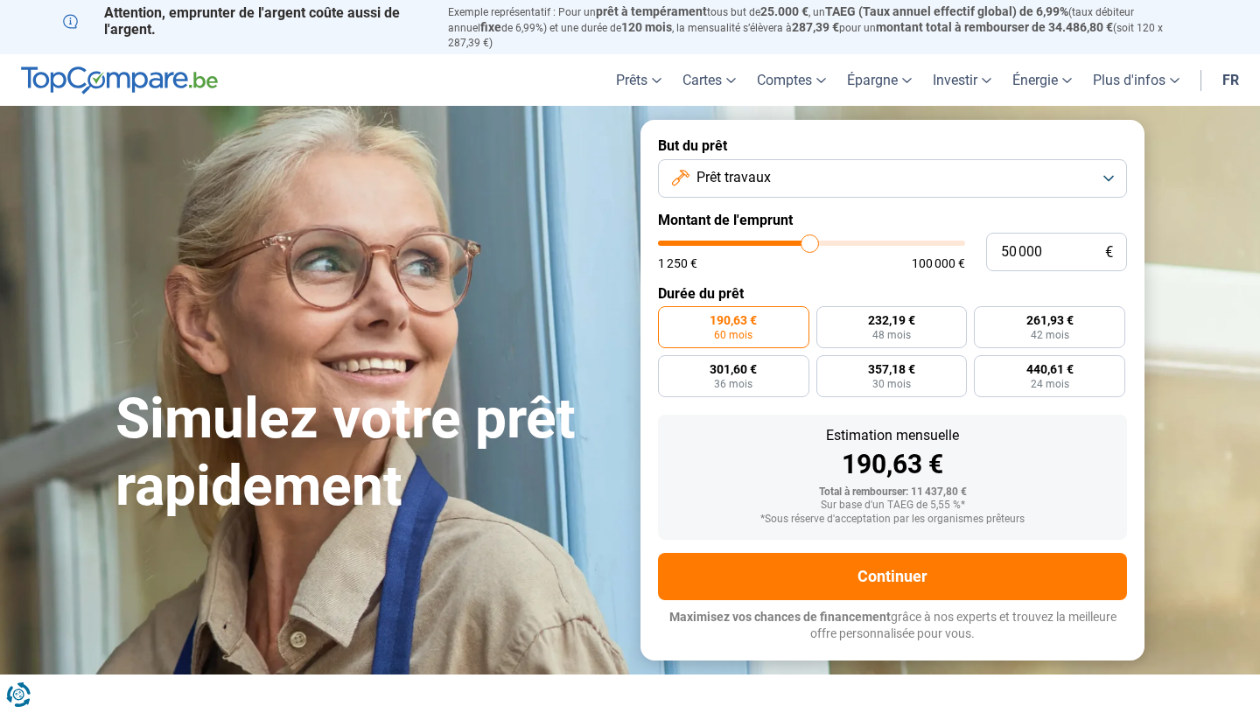
drag, startPoint x: 694, startPoint y: 229, endPoint x: 810, endPoint y: 224, distance: 115.7
click at [810, 241] on input "range" at bounding box center [811, 243] width 307 height 5
